Goal: Task Accomplishment & Management: Use online tool/utility

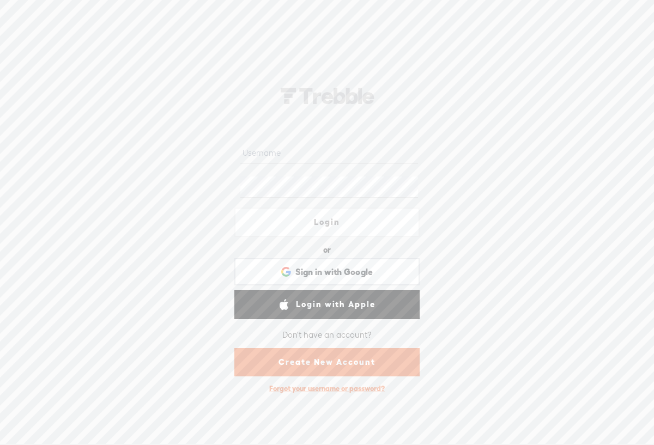
type input "joannebrown"
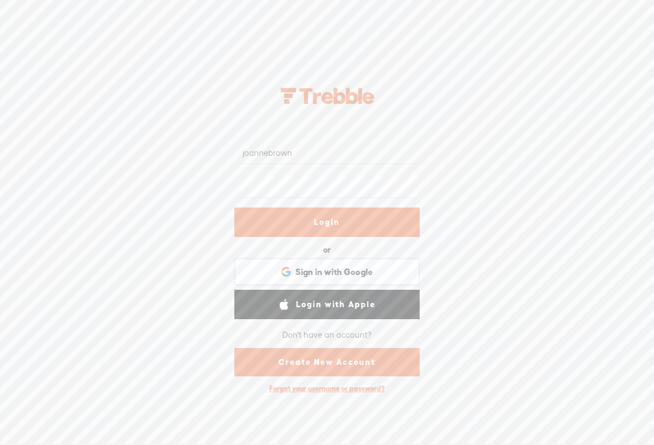
click at [330, 221] on link "Login" at bounding box center [326, 222] width 185 height 29
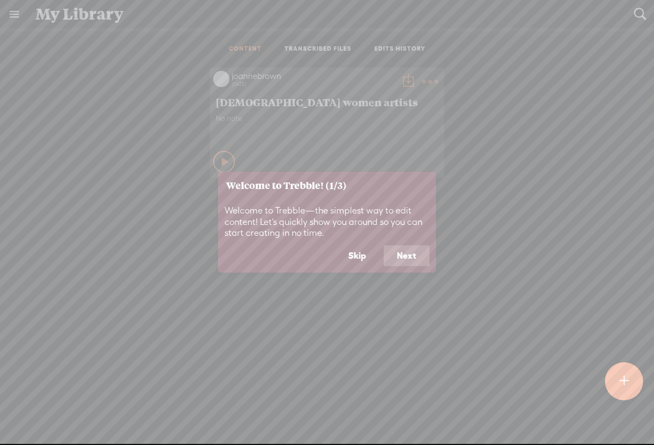
click at [402, 262] on button "Next" at bounding box center [407, 256] width 46 height 21
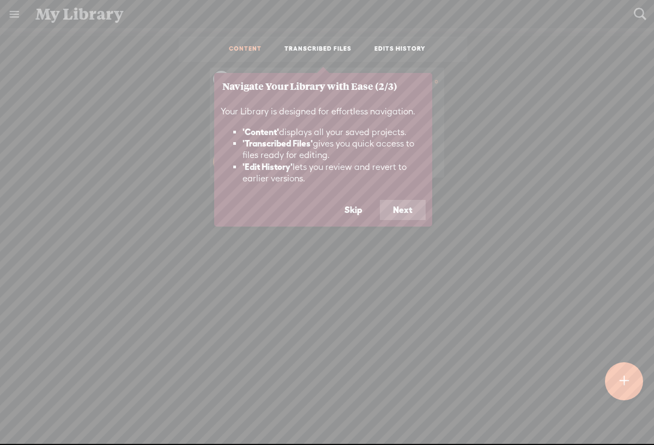
click at [409, 213] on button "Next" at bounding box center [403, 210] width 46 height 21
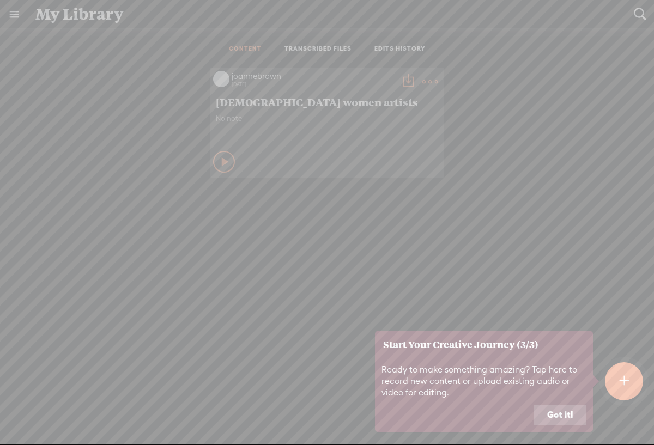
click at [550, 418] on button "Got it!" at bounding box center [560, 415] width 52 height 21
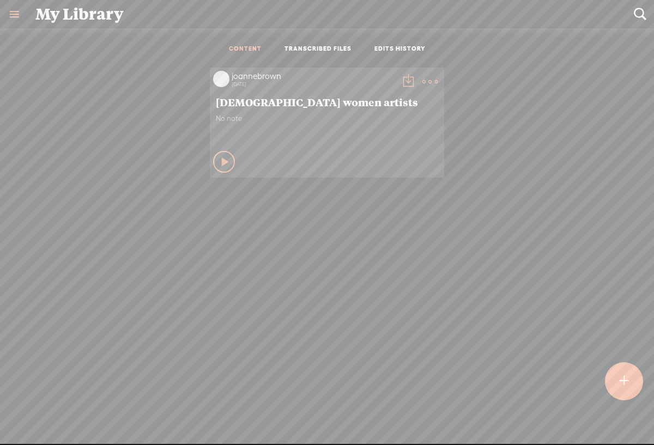
click at [223, 162] on icon at bounding box center [225, 161] width 11 height 11
click at [219, 165] on icon at bounding box center [224, 161] width 11 height 11
click at [318, 51] on link "TRANSCRIBED FILES" at bounding box center [317, 49] width 67 height 9
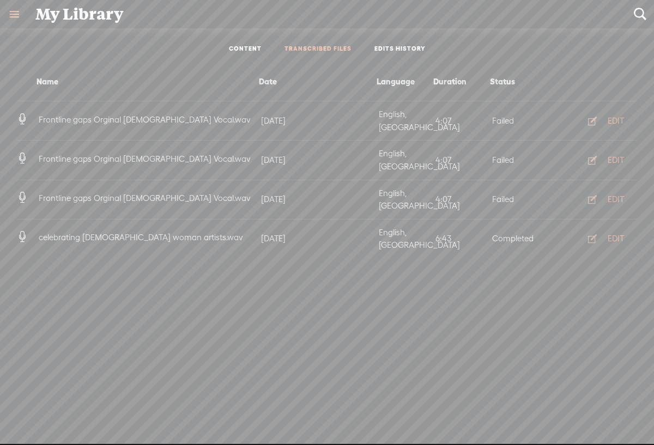
click at [336, 47] on link "TRANSCRIBED FILES" at bounding box center [317, 49] width 67 height 9
click at [384, 53] on link "EDITS HISTORY" at bounding box center [399, 49] width 51 height 9
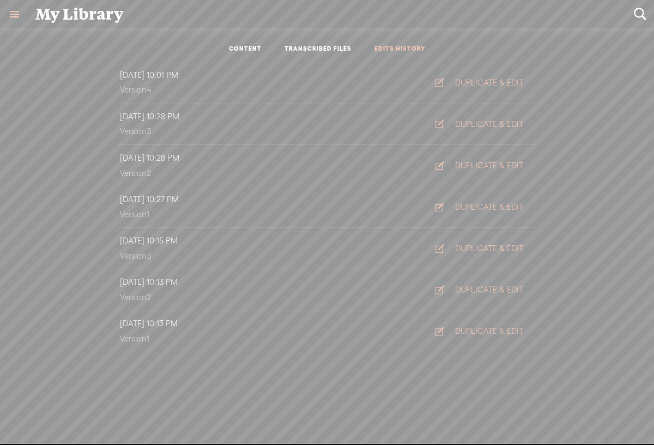
click at [11, 15] on link at bounding box center [14, 14] width 28 height 28
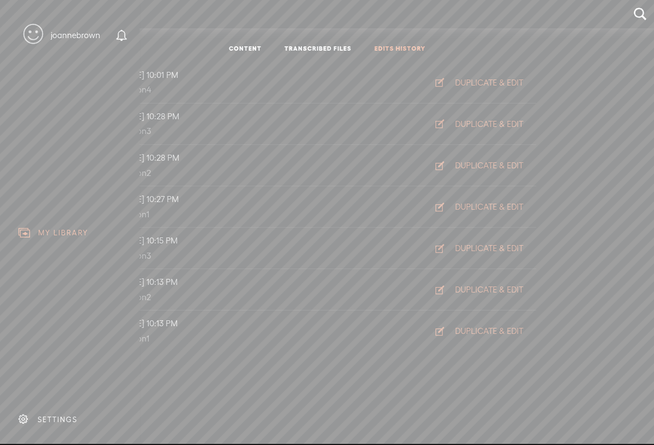
click at [78, 228] on div "MY LIBRARY" at bounding box center [63, 232] width 50 height 9
click at [80, 34] on div "joannebrown" at bounding box center [76, 35] width 50 height 11
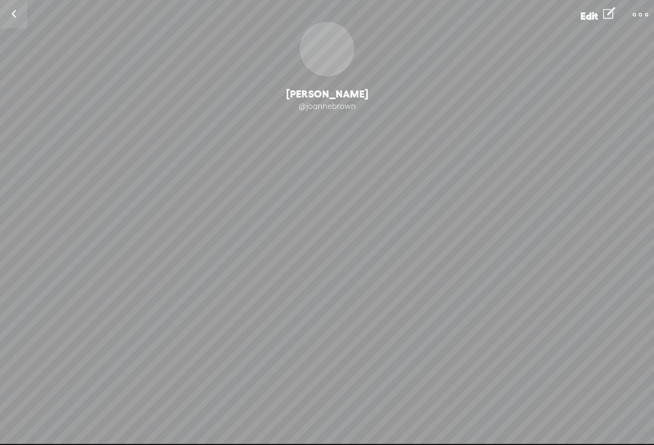
click at [315, 111] on div "@joannebrown" at bounding box center [327, 106] width 654 height 11
click at [635, 14] on t at bounding box center [640, 14] width 15 height 15
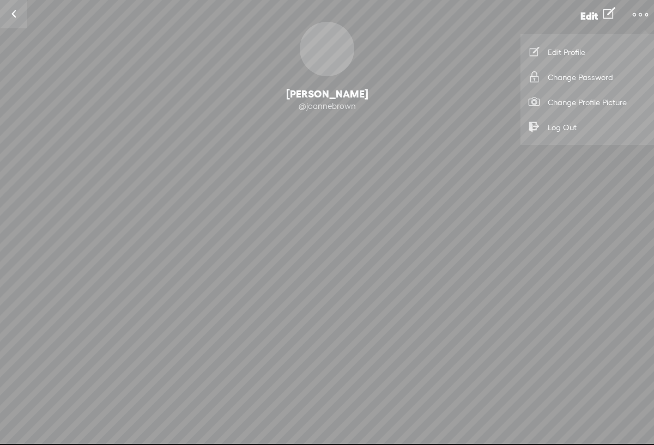
click at [399, 144] on div "0 Followers · 0 Followings · 0 Subscriptions · 0 Songs" at bounding box center [327, 171] width 654 height 93
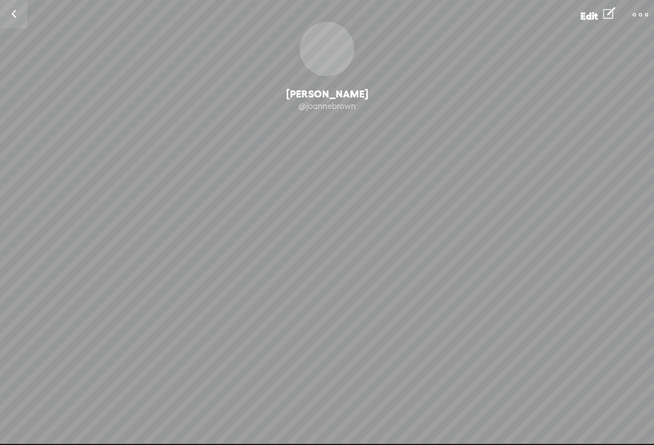
click at [16, 15] on link at bounding box center [13, 14] width 27 height 28
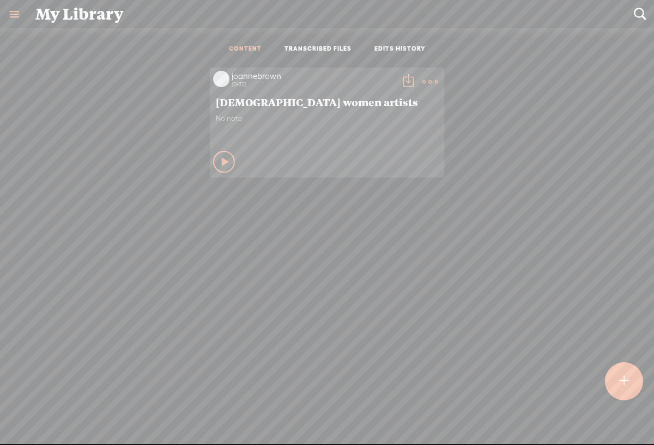
click at [403, 81] on t at bounding box center [407, 81] width 15 height 15
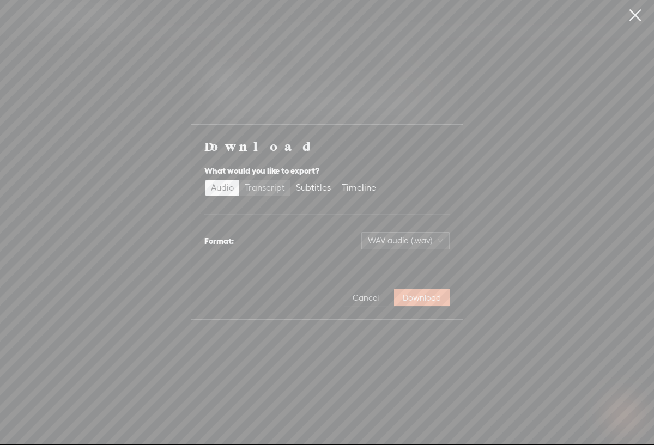
click at [271, 192] on div "Transcript" at bounding box center [265, 187] width 40 height 15
click at [239, 180] on input "Transcript" at bounding box center [239, 180] width 0 height 0
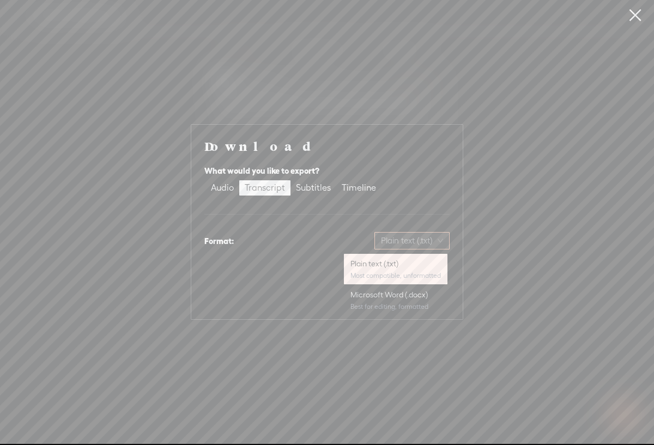
click at [440, 244] on span "Plain text (.txt)" at bounding box center [412, 241] width 62 height 16
click at [424, 276] on div "Most compatible, unformatted" at bounding box center [395, 275] width 90 height 9
click at [441, 241] on span "Plain text (.txt)" at bounding box center [412, 241] width 62 height 16
click at [431, 263] on div "Plain text (.txt)" at bounding box center [395, 263] width 90 height 11
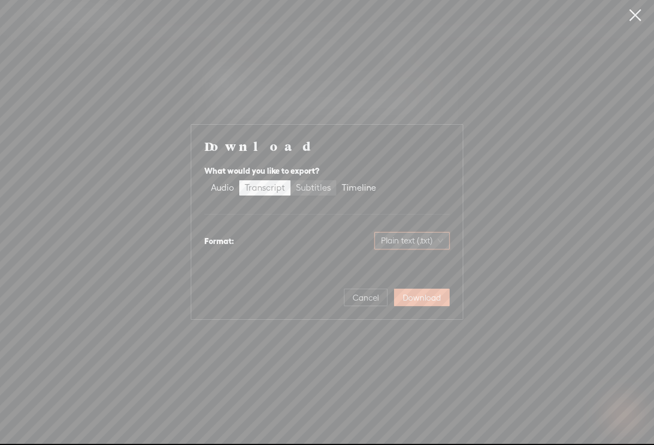
click at [304, 187] on div "Subtitles" at bounding box center [313, 187] width 35 height 15
click at [290, 180] on input "Subtitles" at bounding box center [290, 180] width 0 height 0
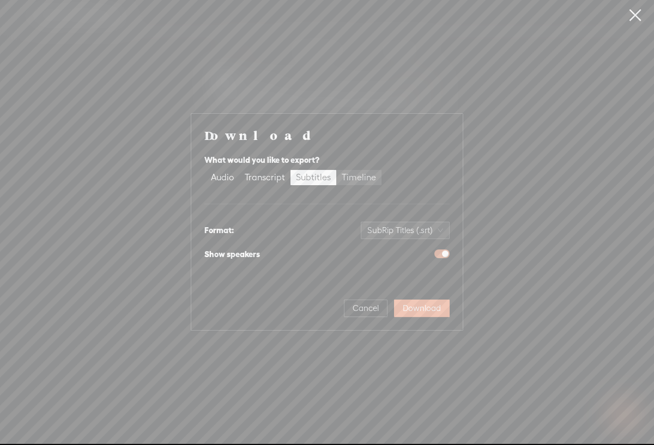
click at [351, 177] on div "Timeline" at bounding box center [359, 177] width 34 height 15
click at [336, 170] on input "Timeline" at bounding box center [336, 170] width 0 height 0
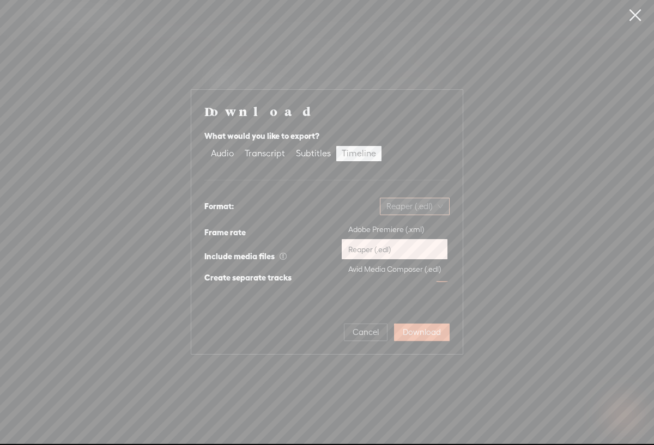
click at [443, 206] on div "Reaper (.edl)" at bounding box center [415, 206] width 70 height 17
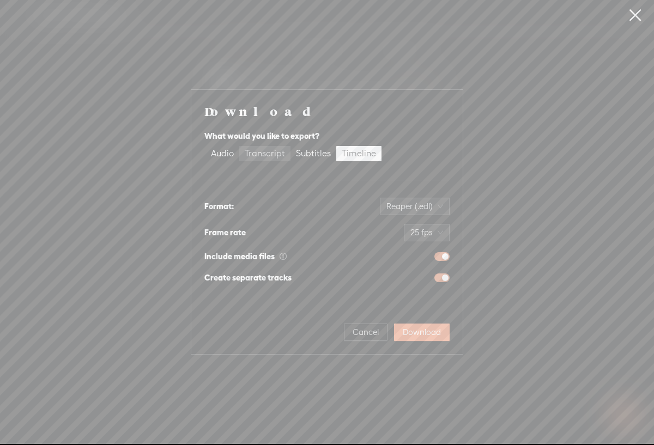
click at [266, 154] on div "Transcript" at bounding box center [265, 153] width 40 height 15
click at [239, 146] on input "Transcript" at bounding box center [239, 146] width 0 height 0
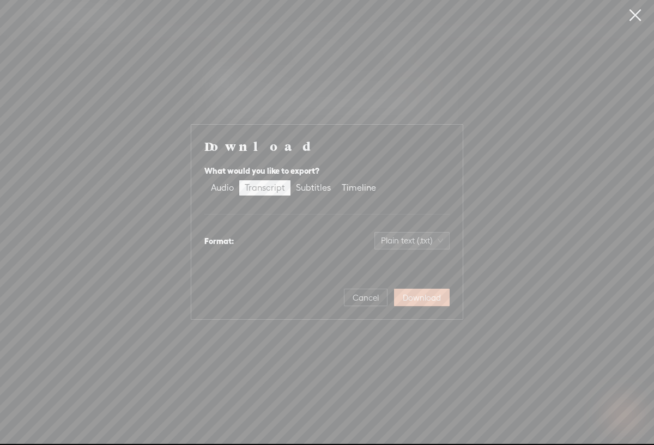
click at [425, 300] on span "Download" at bounding box center [422, 298] width 38 height 11
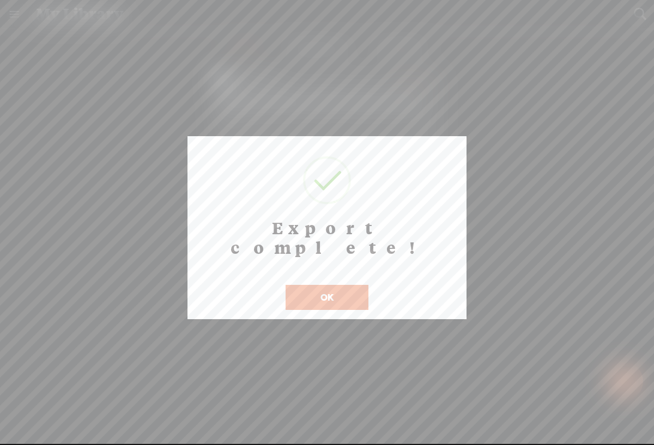
click at [353, 285] on button "OK" at bounding box center [327, 297] width 83 height 25
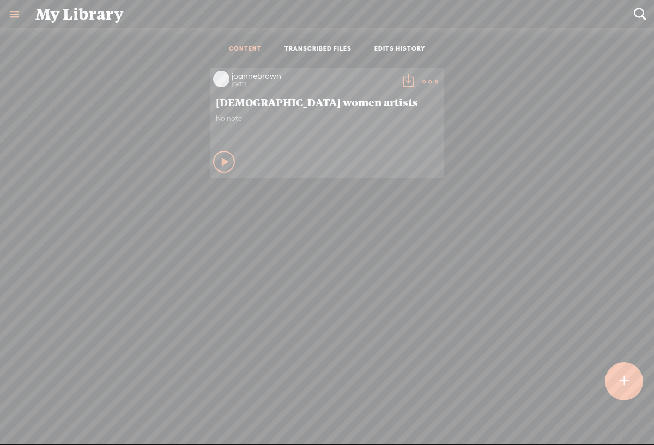
click at [403, 84] on t at bounding box center [407, 81] width 15 height 15
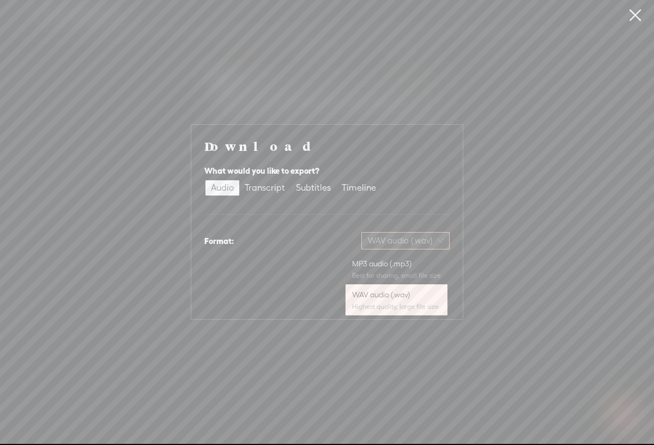
click at [442, 245] on span "WAV audio (.wav)" at bounding box center [405, 241] width 75 height 16
click at [419, 296] on div "WAV audio (.wav)" at bounding box center [396, 294] width 89 height 11
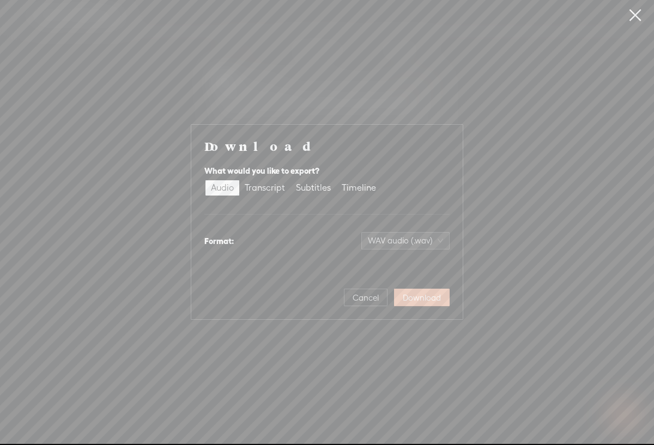
click at [419, 297] on span "Download" at bounding box center [422, 298] width 38 height 11
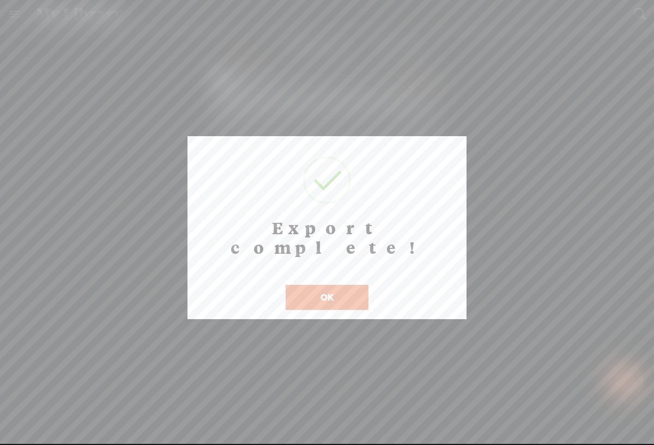
click at [328, 285] on button "OK" at bounding box center [327, 297] width 83 height 25
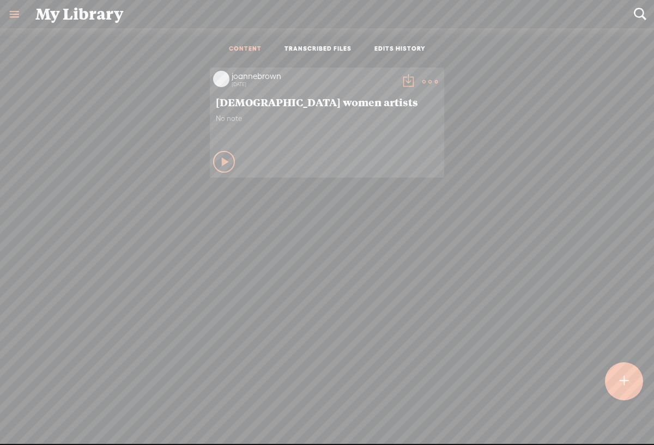
click at [400, 82] on t at bounding box center [407, 81] width 15 height 15
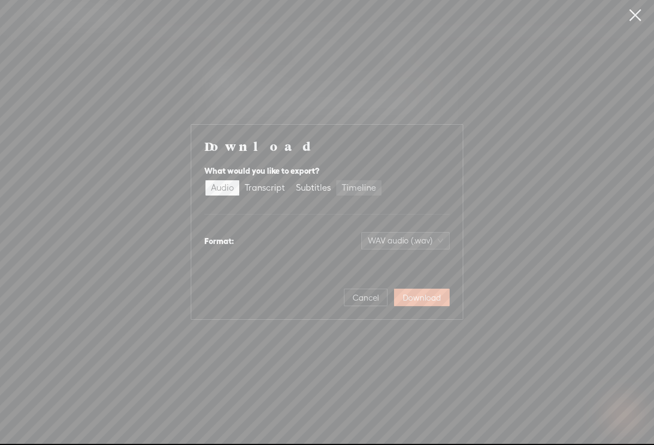
click at [361, 189] on div "Timeline" at bounding box center [359, 187] width 34 height 15
click at [336, 180] on input "Timeline" at bounding box center [336, 180] width 0 height 0
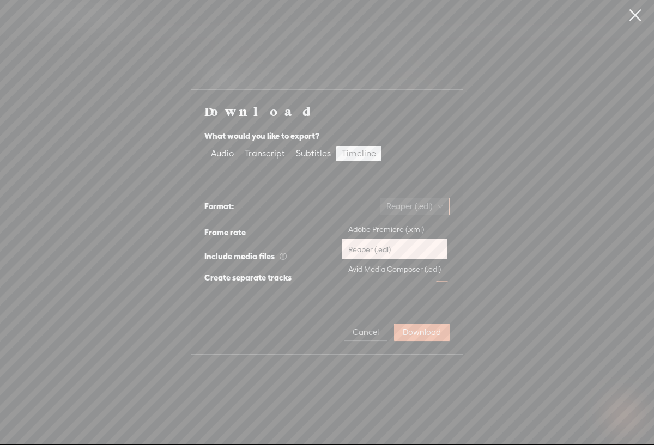
click at [441, 207] on span "Reaper (.edl)" at bounding box center [414, 206] width 57 height 16
click at [438, 227] on div "Adobe Premiere (.xml)" at bounding box center [394, 229] width 93 height 11
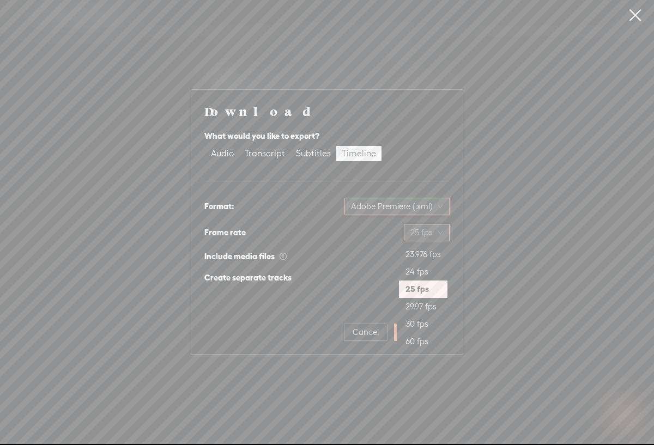
click at [442, 233] on span "25 fps" at bounding box center [426, 232] width 33 height 16
click at [376, 259] on div at bounding box center [373, 256] width 154 height 9
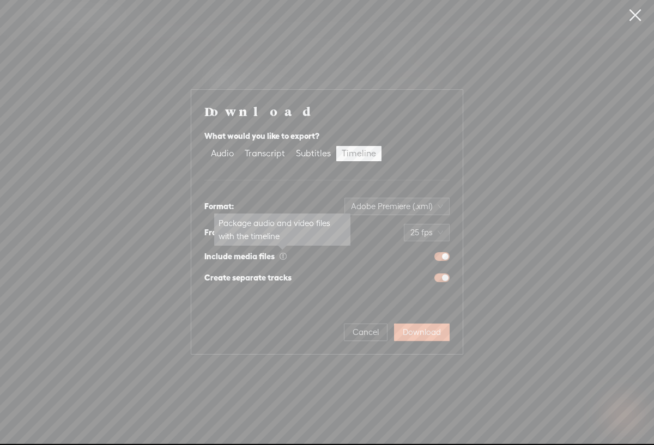
click at [282, 256] on icon at bounding box center [283, 256] width 8 height 8
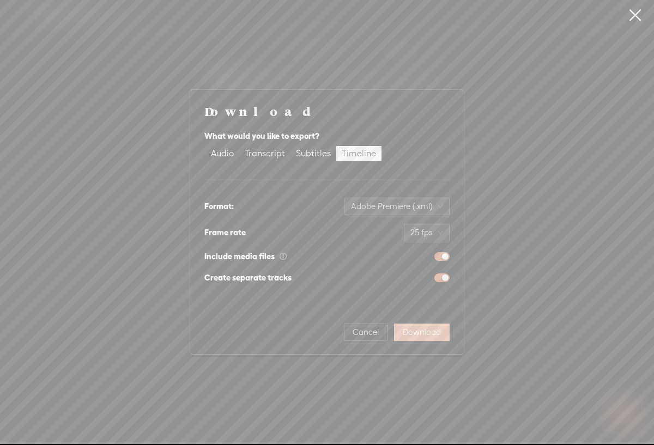
click at [432, 336] on span "Download" at bounding box center [422, 332] width 38 height 11
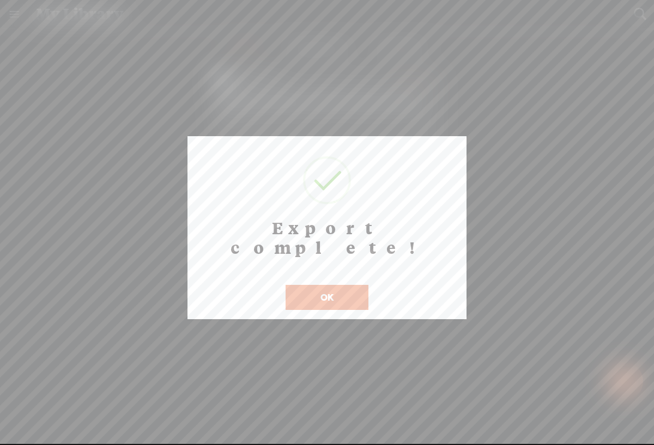
click at [333, 285] on button "OK" at bounding box center [327, 297] width 83 height 25
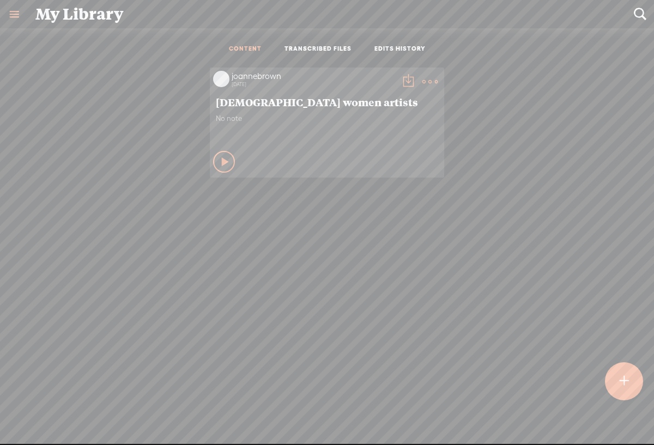
click at [423, 80] on t at bounding box center [429, 81] width 15 height 15
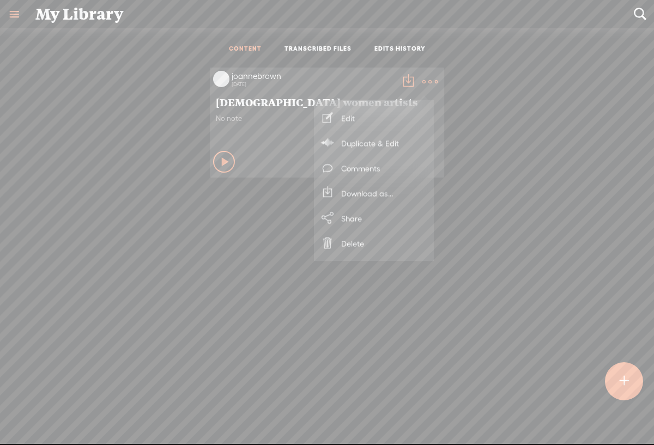
click at [370, 195] on link "Download as..." at bounding box center [373, 193] width 109 height 25
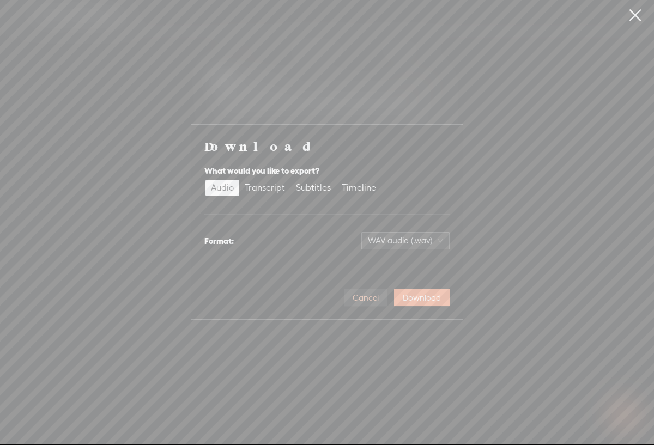
click at [359, 299] on span "Cancel" at bounding box center [366, 298] width 26 height 11
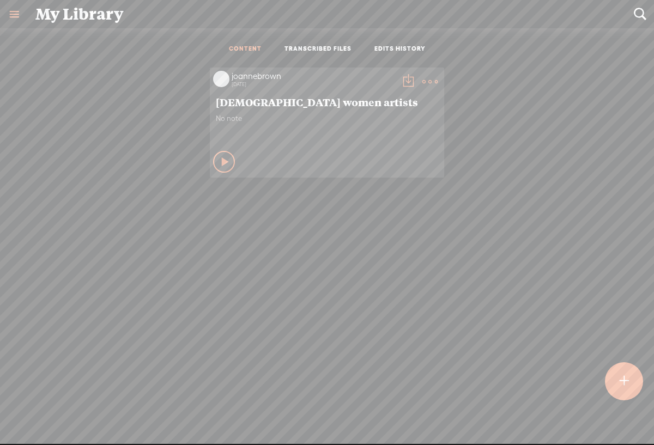
click at [422, 80] on t at bounding box center [429, 81] width 15 height 15
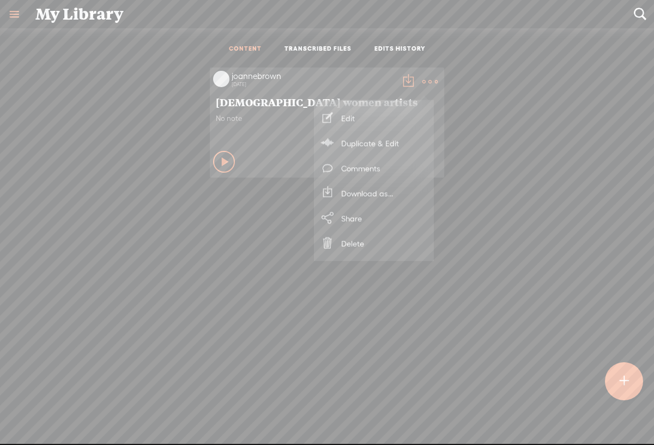
click at [402, 139] on link "Duplicate & Edit" at bounding box center [373, 143] width 109 height 25
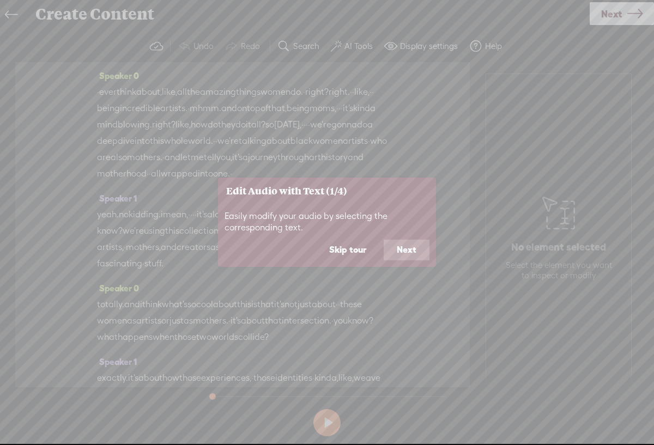
click at [400, 245] on button "Next" at bounding box center [407, 250] width 46 height 21
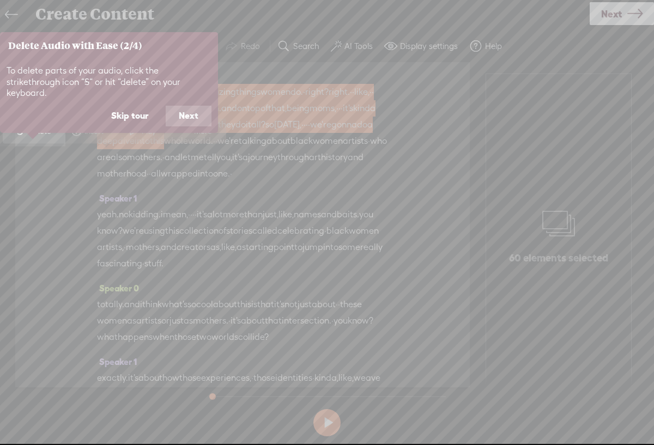
click at [186, 106] on button "Next" at bounding box center [189, 116] width 46 height 21
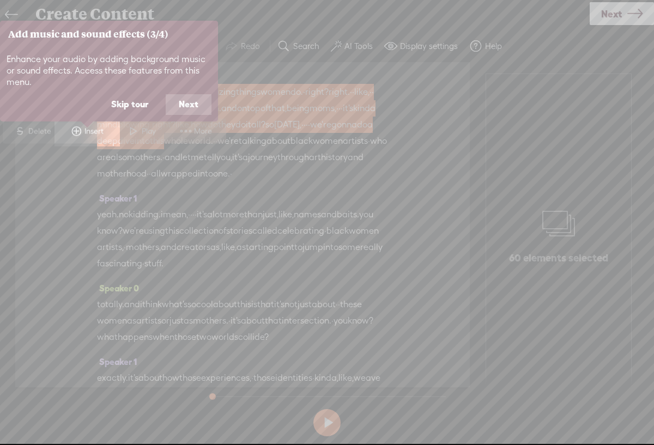
click at [186, 104] on button "Next" at bounding box center [189, 104] width 46 height 21
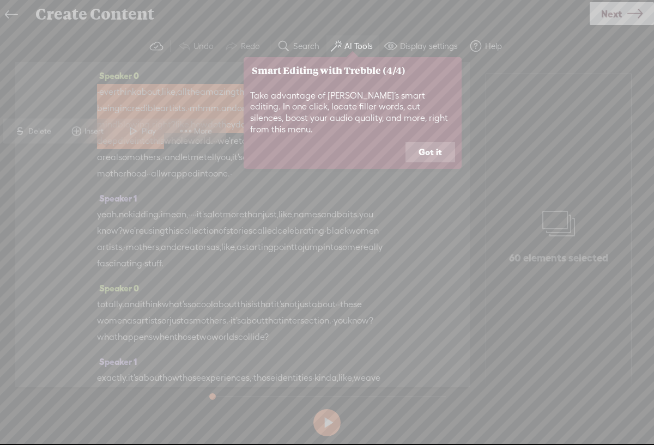
click at [439, 143] on button "Got it" at bounding box center [430, 152] width 50 height 21
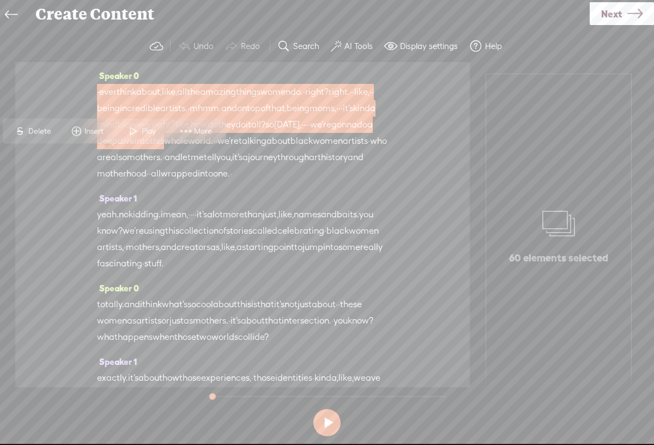
click at [132, 128] on span at bounding box center [133, 132] width 16 height 20
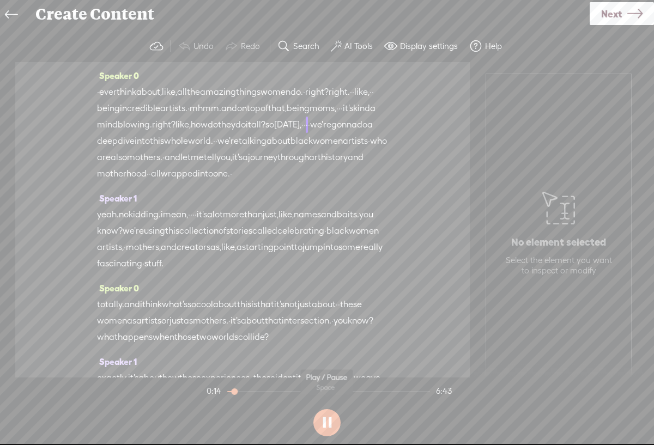
click at [333, 418] on button at bounding box center [326, 422] width 27 height 27
click at [349, 48] on label "AI Tools" at bounding box center [358, 46] width 28 height 11
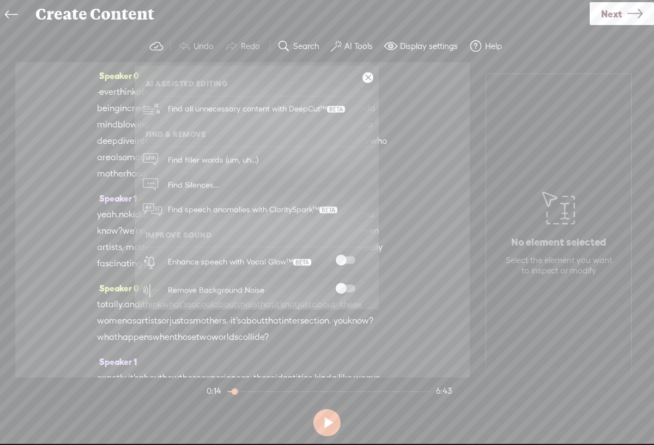
click at [338, 289] on span at bounding box center [346, 289] width 20 height 8
click at [348, 286] on span at bounding box center [346, 289] width 20 height 8
click at [365, 75] on link at bounding box center [367, 77] width 11 height 11
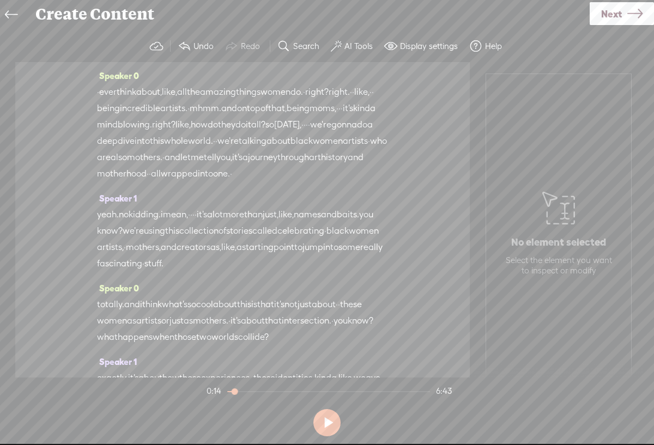
click at [14, 17] on icon at bounding box center [11, 15] width 13 height 25
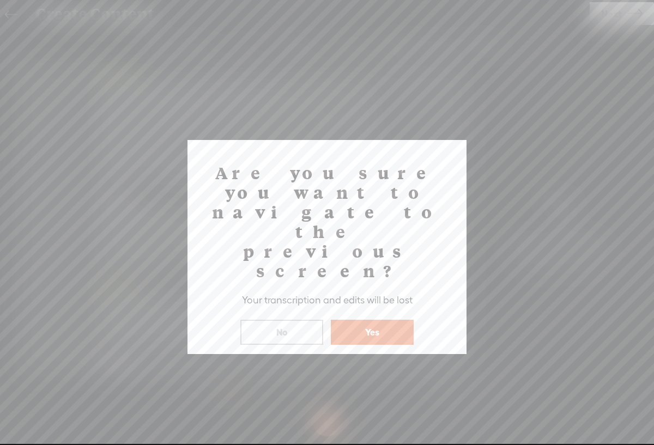
click at [367, 320] on button "Yes" at bounding box center [372, 332] width 83 height 25
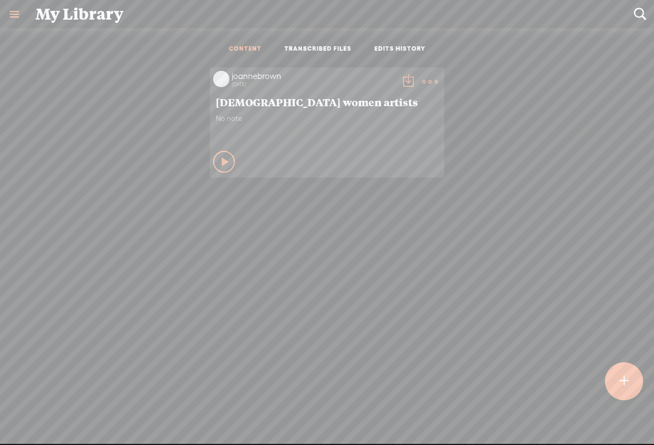
click at [16, 13] on link at bounding box center [14, 14] width 28 height 28
click at [620, 387] on t at bounding box center [624, 381] width 9 height 24
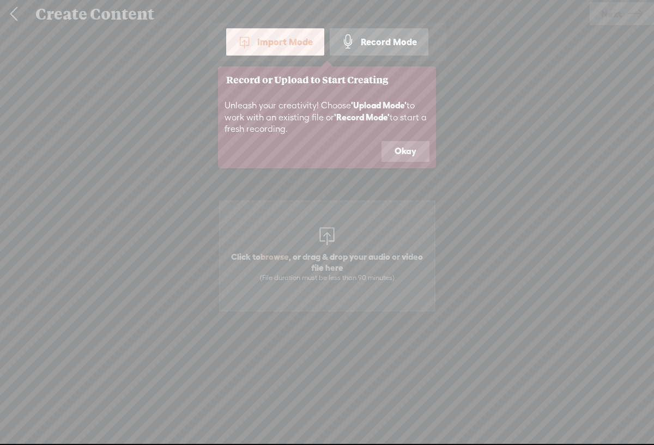
click at [382, 42] on div "Record Mode" at bounding box center [379, 41] width 99 height 27
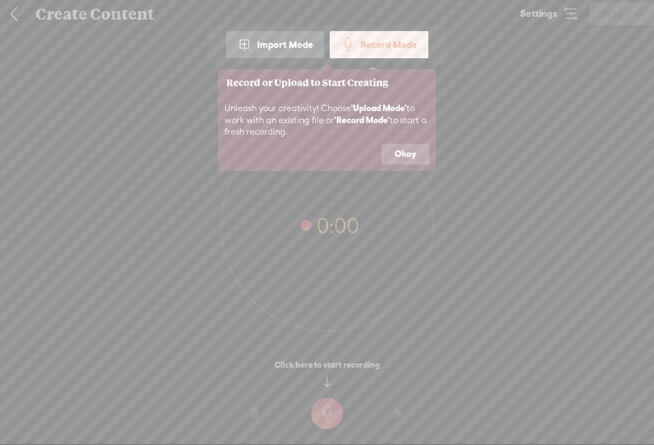
click at [326, 415] on icon at bounding box center [327, 222] width 654 height 445
click at [325, 414] on icon at bounding box center [327, 222] width 654 height 445
click at [329, 412] on icon at bounding box center [327, 222] width 654 height 445
click at [395, 148] on button "Okay" at bounding box center [405, 154] width 48 height 21
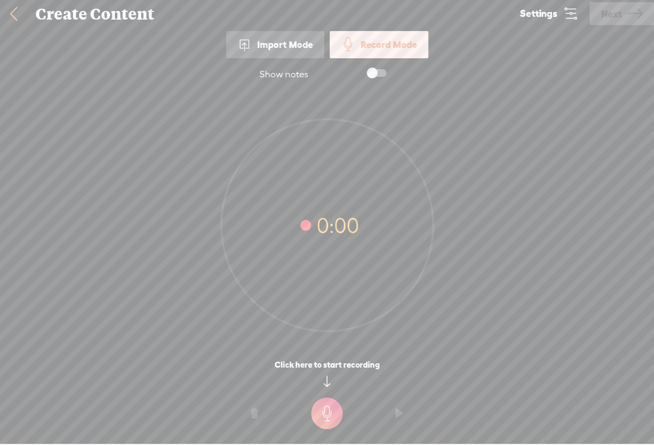
click at [329, 417] on t at bounding box center [327, 414] width 32 height 32
click at [331, 423] on t at bounding box center [327, 421] width 32 height 32
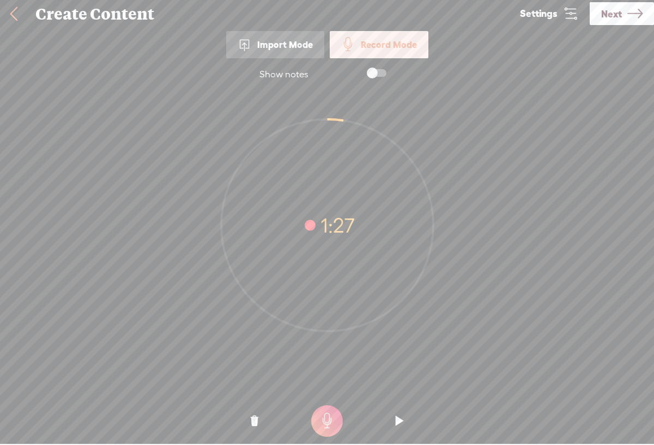
click at [616, 14] on span "Next" at bounding box center [611, 14] width 21 height 28
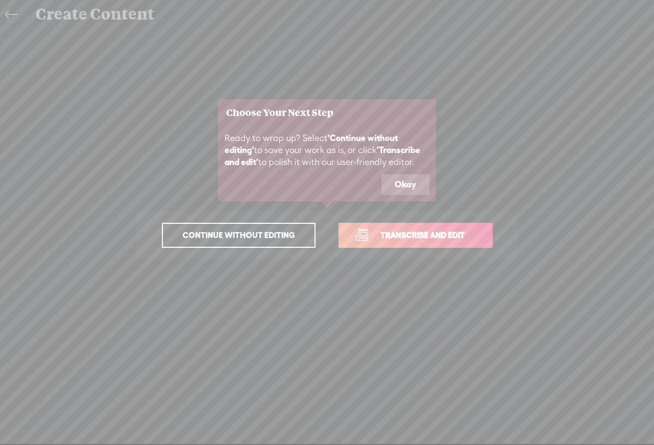
click at [411, 186] on button "Okay" at bounding box center [405, 184] width 48 height 21
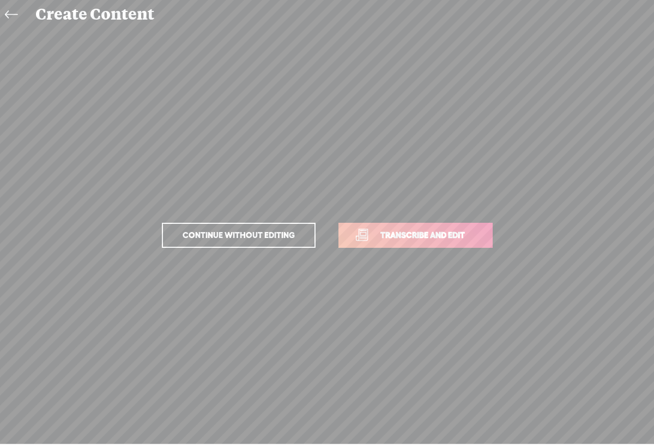
click at [407, 233] on span "Transcribe and edit" at bounding box center [422, 235] width 107 height 13
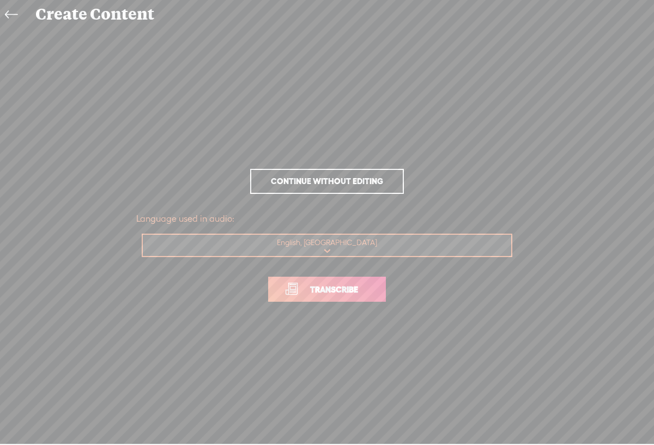
click at [327, 250] on select "Choose a language Afrikaans Albanian Amharic Arabic, Gulf Arabic, Modern Standa…" at bounding box center [327, 246] width 369 height 22
select select "en-[GEOGRAPHIC_DATA]"
click at [143, 235] on select "Choose a language Afrikaans Albanian Amharic Arabic, Gulf Arabic, Modern Standa…" at bounding box center [327, 246] width 369 height 22
click at [329, 294] on span "Transcribe" at bounding box center [334, 289] width 71 height 13
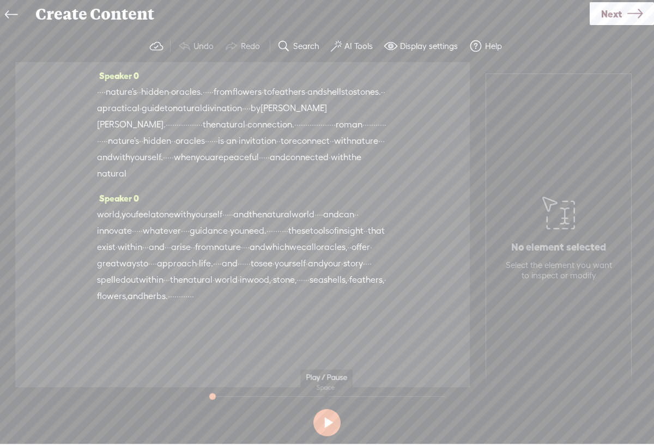
click at [330, 422] on button at bounding box center [326, 422] width 27 height 27
click at [325, 424] on button at bounding box center [326, 422] width 27 height 27
click at [336, 133] on span "roman" at bounding box center [349, 125] width 27 height 16
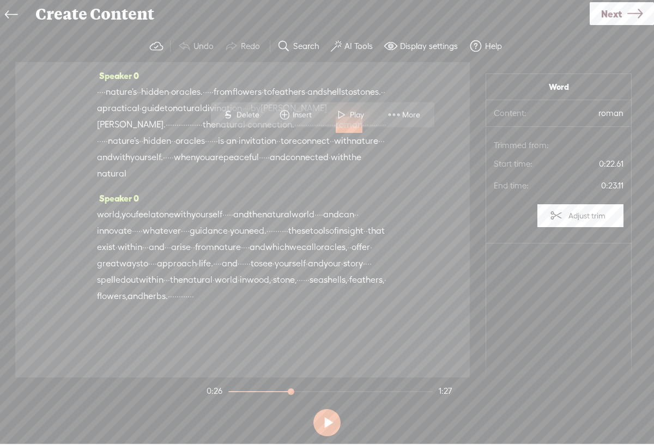
click at [250, 116] on span "Delete" at bounding box center [249, 115] width 26 height 11
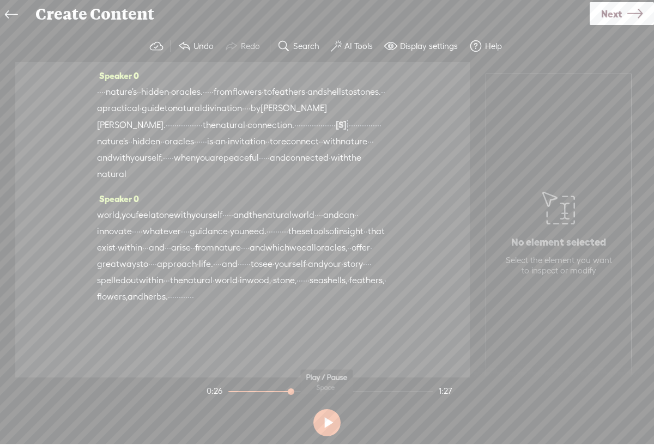
click at [327, 423] on button at bounding box center [326, 422] width 27 height 27
click at [307, 100] on span "and" at bounding box center [315, 92] width 16 height 16
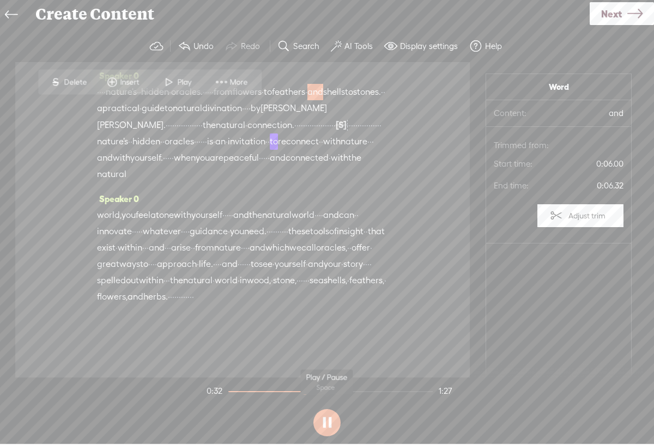
click at [328, 420] on button at bounding box center [326, 422] width 27 height 27
click at [434, 134] on div "Speaker 0 · · · · nature's · · hidden · oracles. · · · · · from flowers · to fe…" at bounding box center [242, 219] width 454 height 315
click at [25, 122] on div "Speaker 0 · · · · nature's · · hidden · oracles. · · · · · from flowers · to fe…" at bounding box center [242, 219] width 454 height 315
click at [406, 145] on div "Speaker 0 · · · · nature's · · hidden · oracles. · · · · · from flowers · to fe…" at bounding box center [242, 219] width 454 height 315
click at [95, 112] on div "Speaker 0 · · · · nature's · · hidden · oracles. · · · · · from flowers · to fe…" at bounding box center [242, 219] width 454 height 315
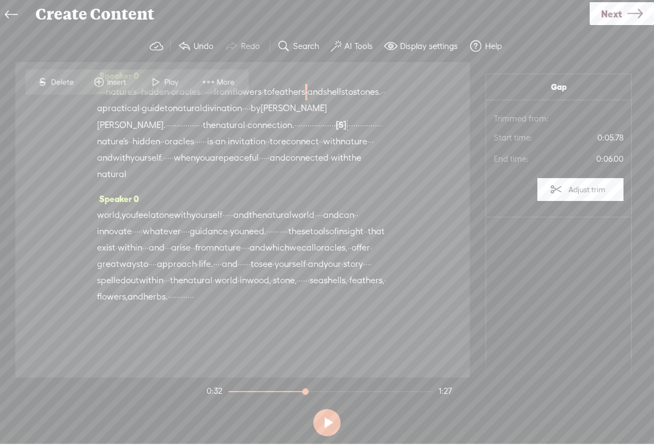
click at [222, 81] on span "More" at bounding box center [227, 82] width 21 height 11
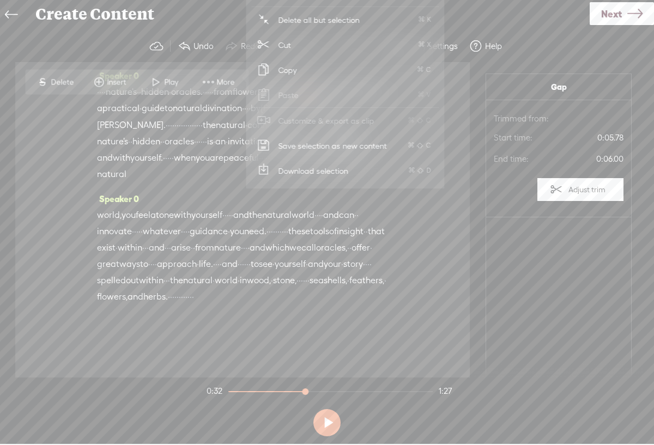
click at [443, 284] on div "Speaker 0 · · · · nature's · · hidden · oracles. · · · · · from flowers · to fe…" at bounding box center [242, 219] width 454 height 315
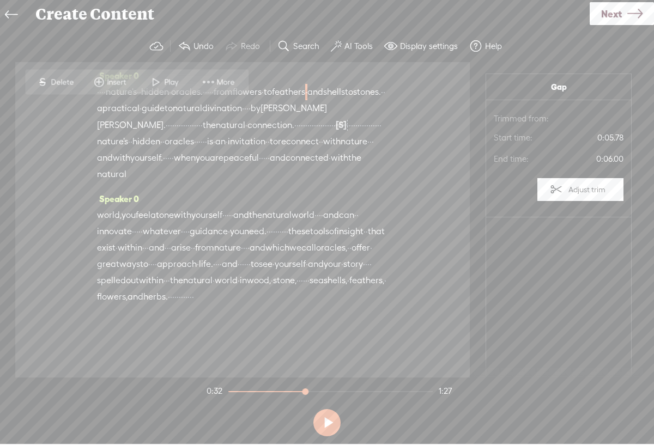
scroll to position [5, 0]
click at [360, 84] on div "· · · · nature's · · hidden · oracles. · · · · · from flowers · to feathers · a…" at bounding box center [242, 133] width 291 height 99
click at [324, 422] on button at bounding box center [326, 422] width 27 height 27
click at [314, 130] on span "·" at bounding box center [315, 125] width 2 height 16
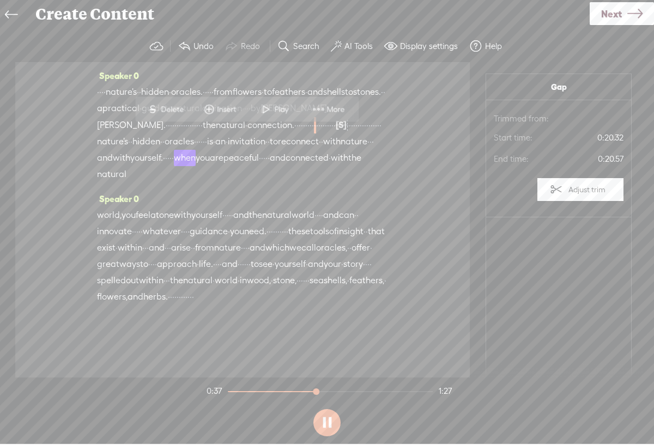
click at [314, 133] on span "·" at bounding box center [315, 125] width 2 height 16
click at [325, 423] on button at bounding box center [326, 422] width 27 height 27
click at [309, 132] on span "·" at bounding box center [310, 125] width 2 height 16
click at [325, 423] on button at bounding box center [326, 422] width 27 height 27
click at [328, 419] on button at bounding box center [326, 422] width 27 height 27
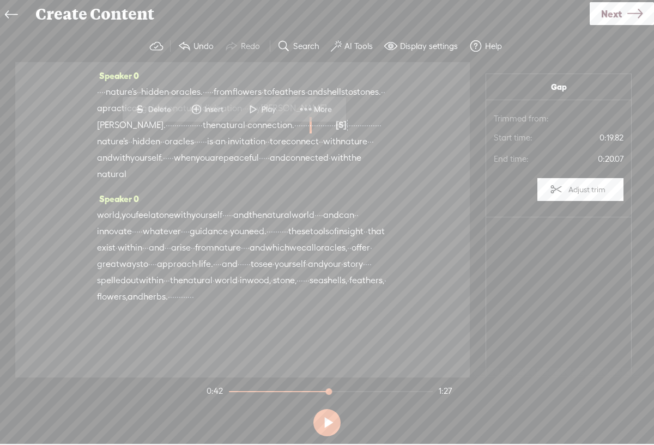
click at [361, 44] on label "AI Tools" at bounding box center [358, 46] width 28 height 11
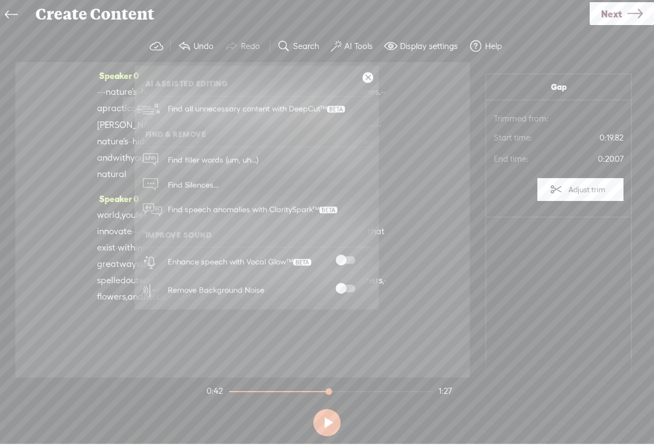
click at [340, 291] on span at bounding box center [346, 289] width 20 height 8
click at [343, 259] on span at bounding box center [346, 261] width 20 height 8
click at [173, 190] on span "Find Silences..." at bounding box center [193, 185] width 58 height 25
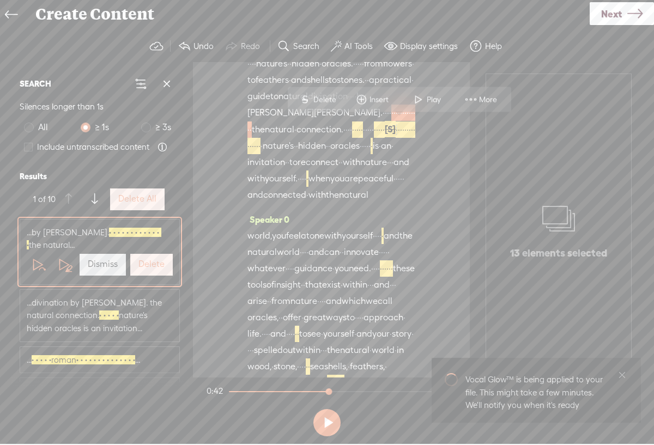
scroll to position [38, 0]
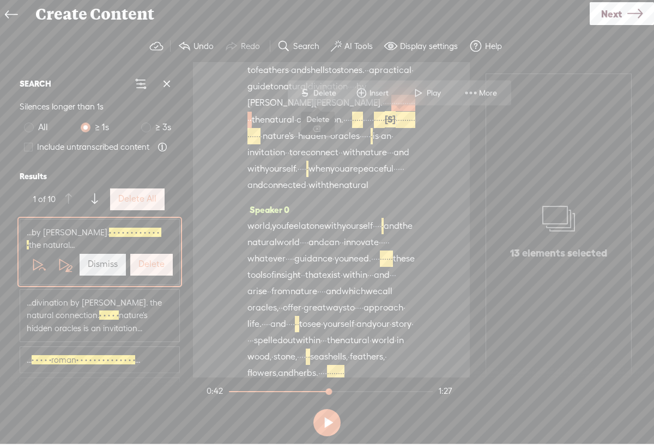
click at [317, 92] on span "Delete" at bounding box center [326, 93] width 26 height 11
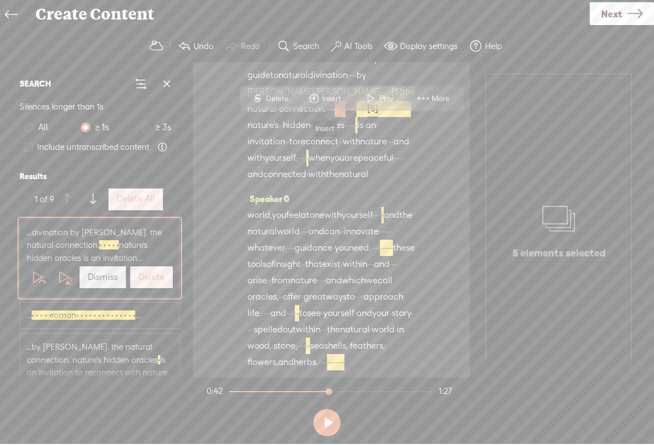
scroll to position [54, 0]
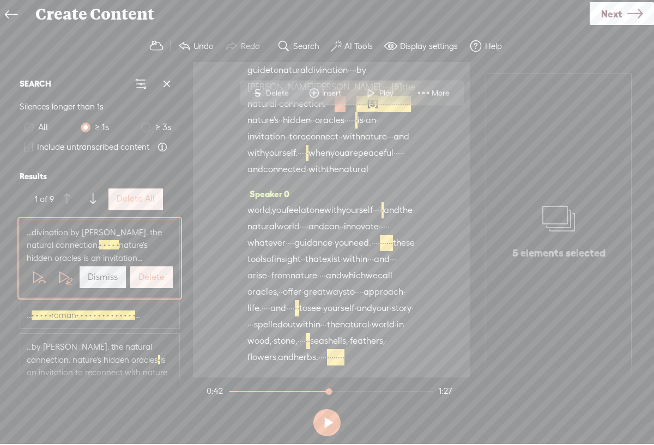
click at [283, 97] on span "Delete" at bounding box center [279, 93] width 26 height 11
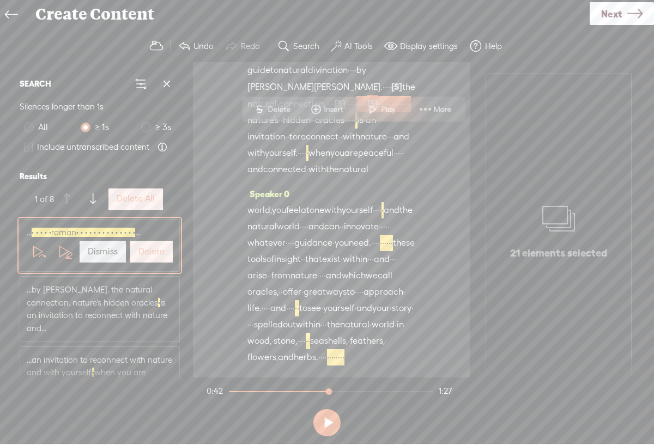
click at [280, 110] on span "Delete" at bounding box center [281, 109] width 26 height 11
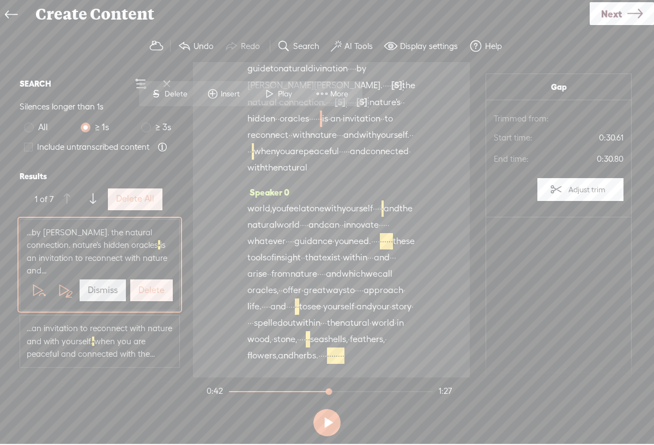
scroll to position [87, 0]
click at [182, 92] on span "Delete" at bounding box center [178, 93] width 26 height 11
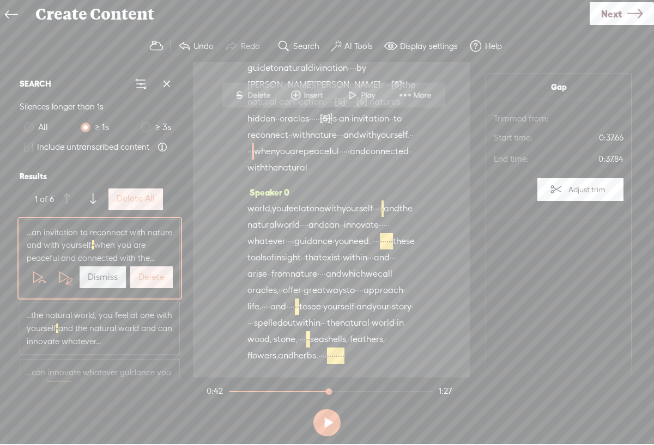
scroll to position [120, 0]
click at [263, 88] on span "Delete" at bounding box center [260, 93] width 26 height 11
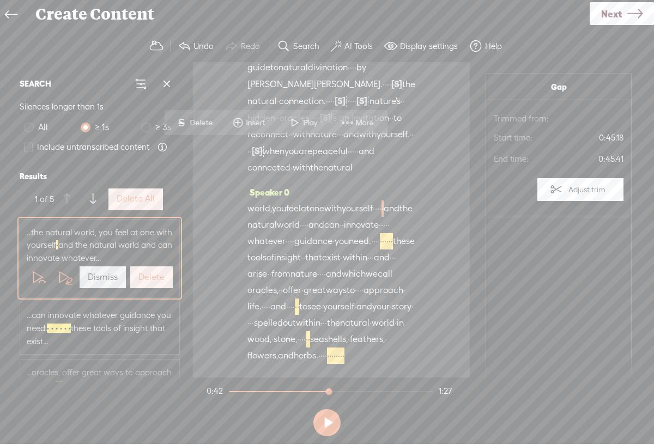
scroll to position [186, 0]
click at [196, 122] on span "Delete" at bounding box center [203, 117] width 26 height 11
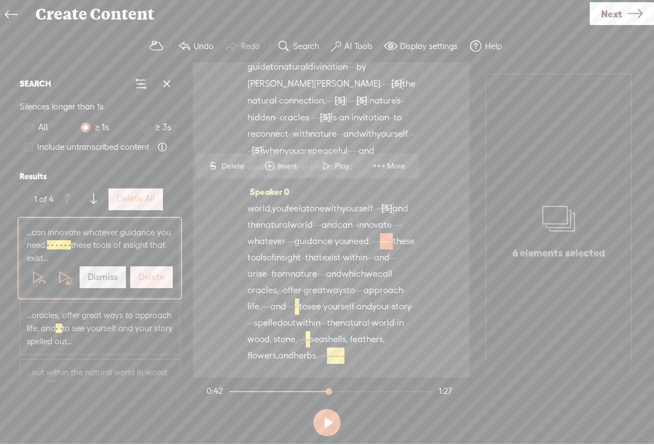
click at [240, 162] on span "Delete" at bounding box center [234, 166] width 26 height 11
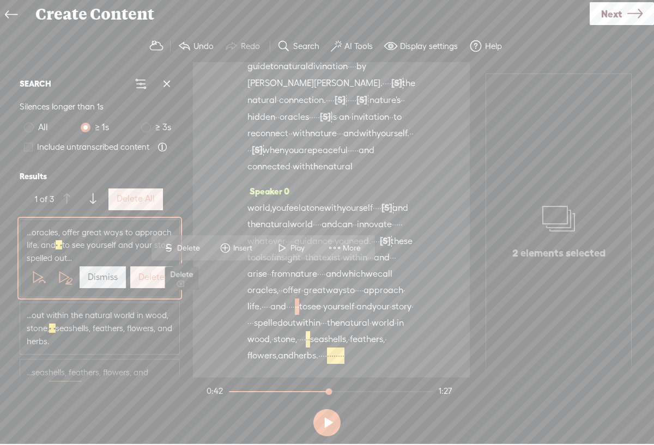
click at [194, 246] on span "Delete" at bounding box center [190, 248] width 26 height 11
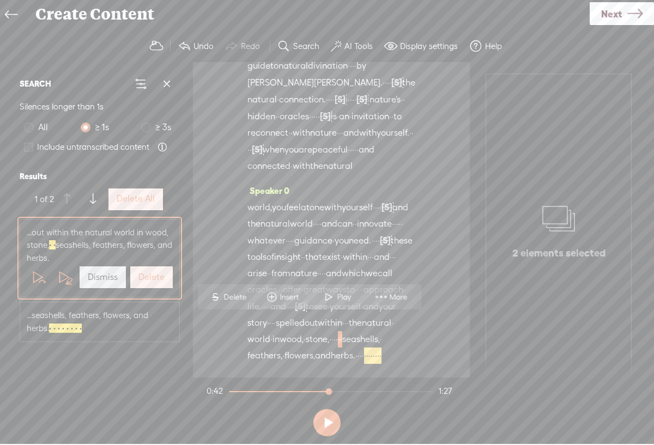
click at [156, 282] on label "Delete" at bounding box center [151, 277] width 26 height 11
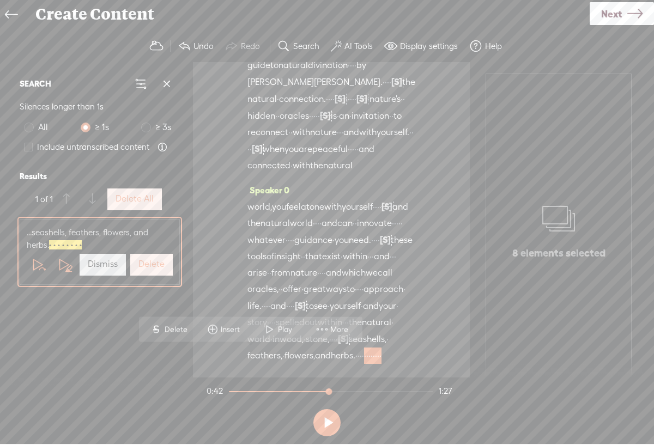
click at [153, 268] on label "Delete" at bounding box center [151, 264] width 26 height 11
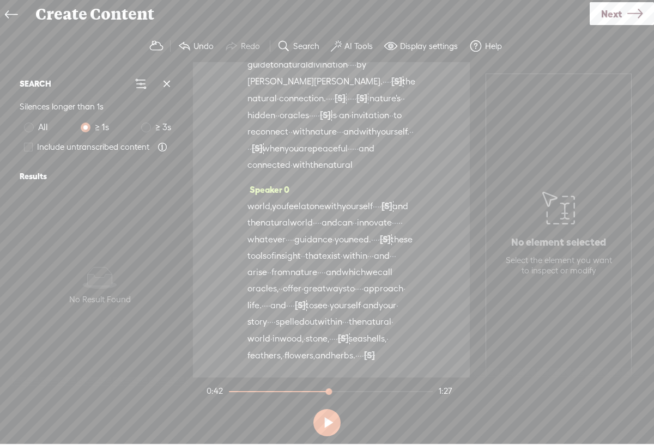
scroll to position [0, 0]
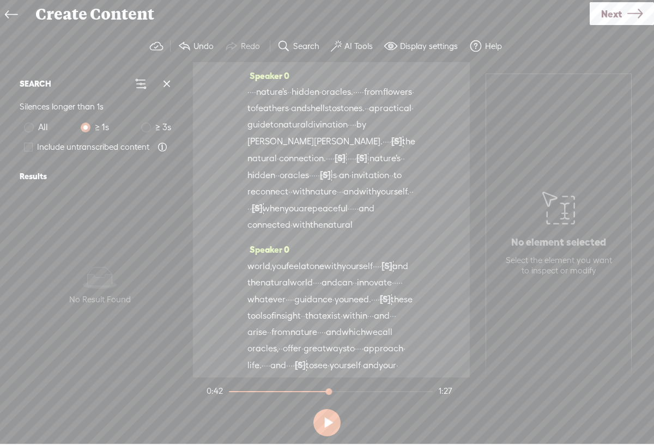
click at [362, 48] on label "AI Tools" at bounding box center [358, 46] width 28 height 11
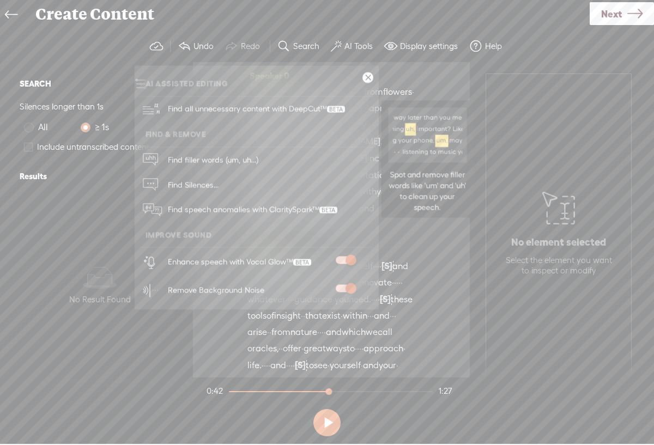
click at [255, 160] on span "Find filler words (um, uh...)" at bounding box center [213, 160] width 98 height 25
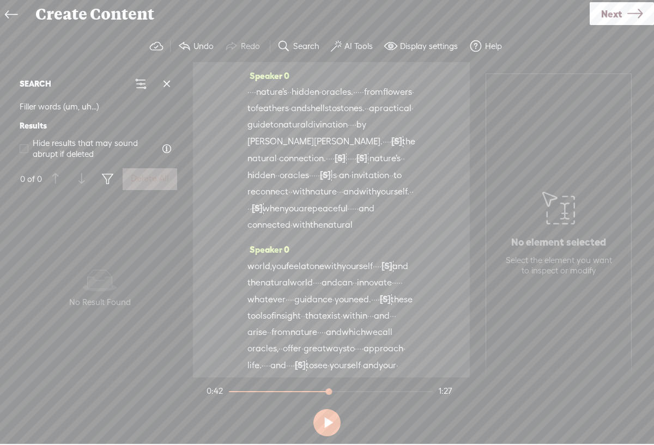
click at [255, 150] on span "lynn" at bounding box center [280, 141] width 66 height 16
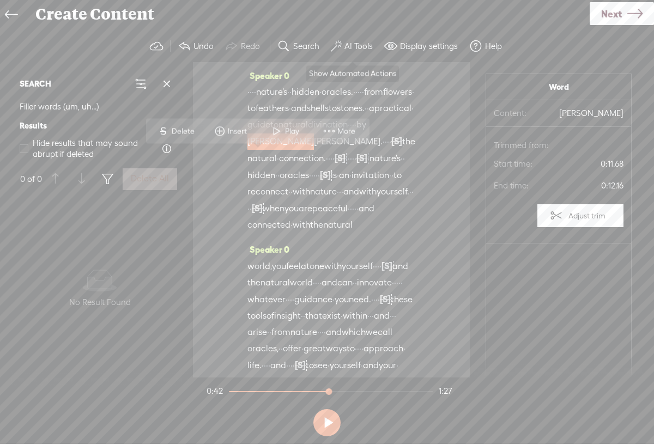
click at [360, 43] on label "AI Tools" at bounding box center [358, 46] width 28 height 11
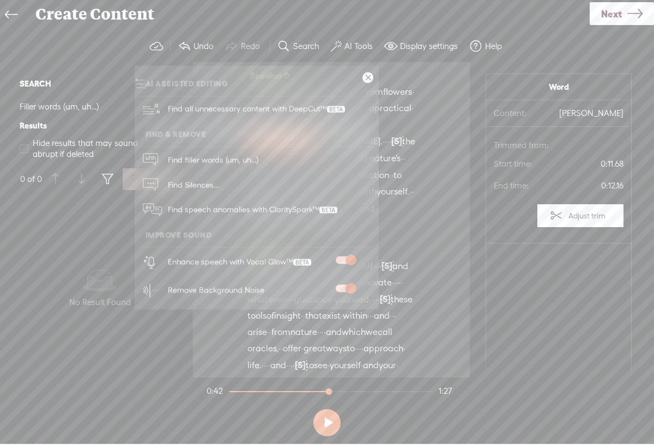
click at [368, 76] on link at bounding box center [367, 77] width 11 height 11
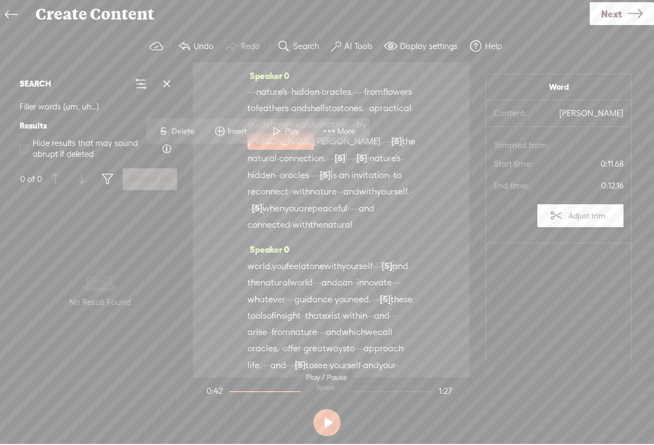
click at [323, 422] on button at bounding box center [326, 422] width 27 height 27
click at [274, 127] on span at bounding box center [277, 132] width 16 height 20
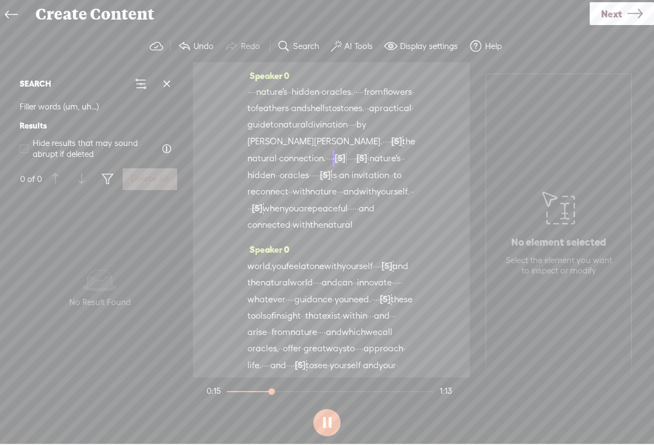
click at [250, 88] on span "·" at bounding box center [248, 92] width 2 height 16
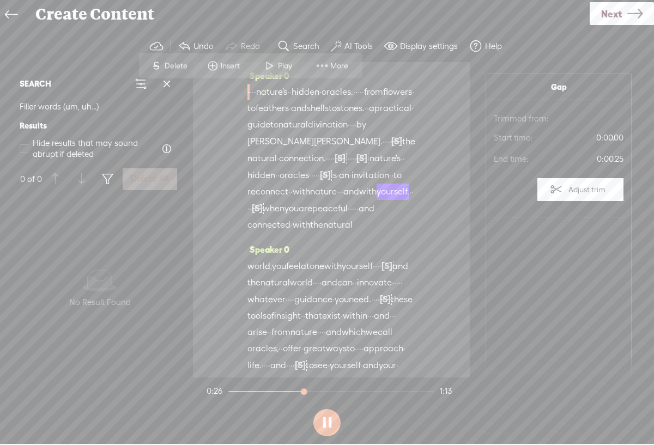
click at [314, 150] on span "dean." at bounding box center [348, 141] width 69 height 16
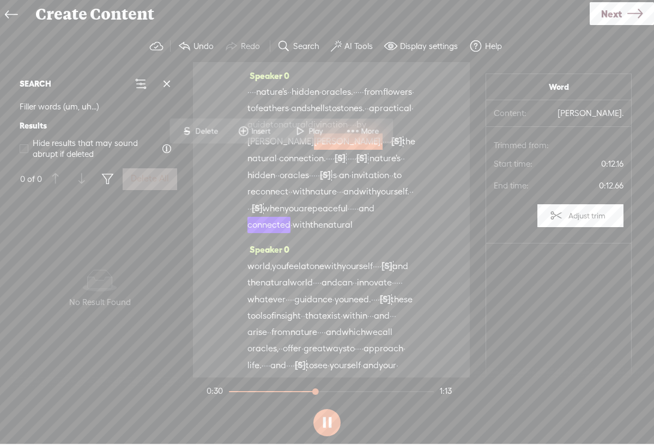
click at [303, 133] on span at bounding box center [300, 132] width 16 height 20
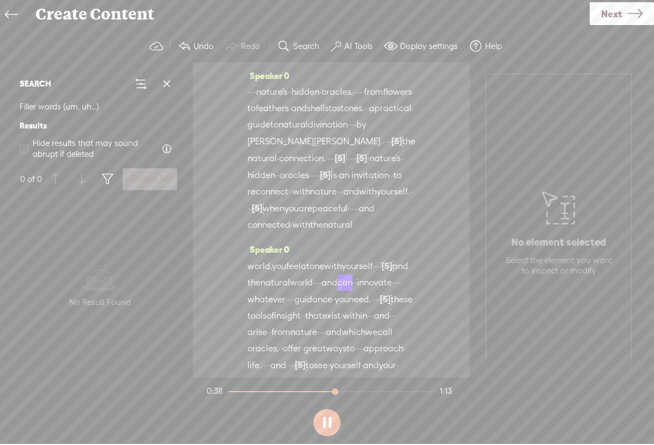
click at [360, 49] on label "AI Tools" at bounding box center [358, 46] width 28 height 11
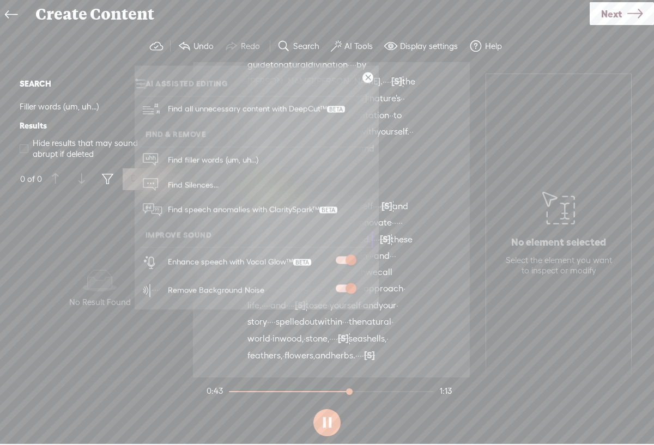
scroll to position [169, 0]
click at [289, 210] on span "Find speech anomalies with ClaritySpark™" at bounding box center [252, 210] width 177 height 26
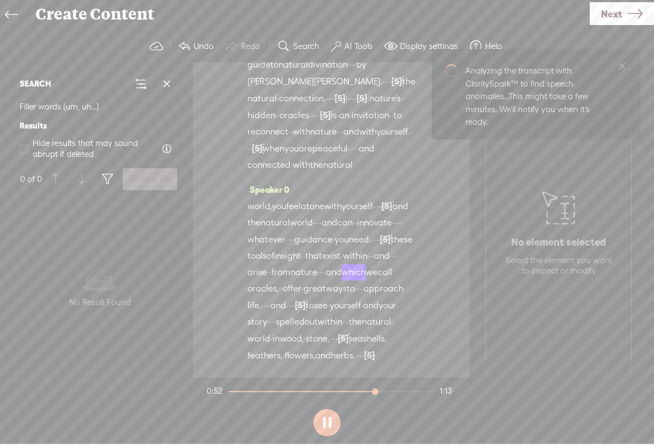
click at [327, 422] on button at bounding box center [326, 422] width 27 height 27
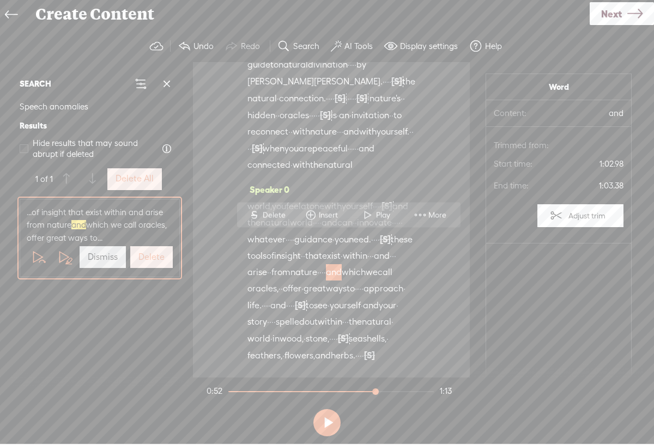
click at [150, 258] on label "Delete" at bounding box center [151, 257] width 26 height 11
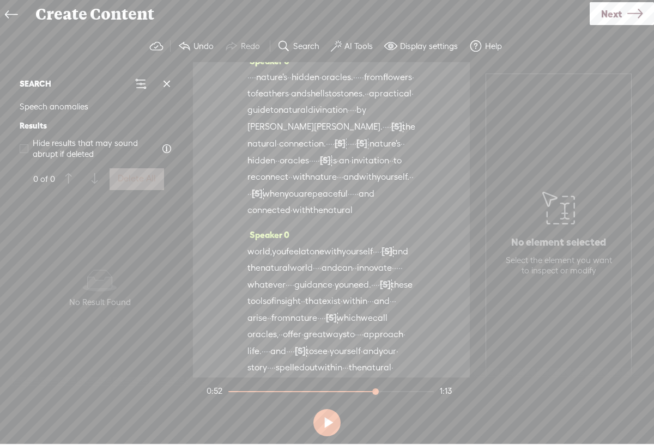
scroll to position [0, 0]
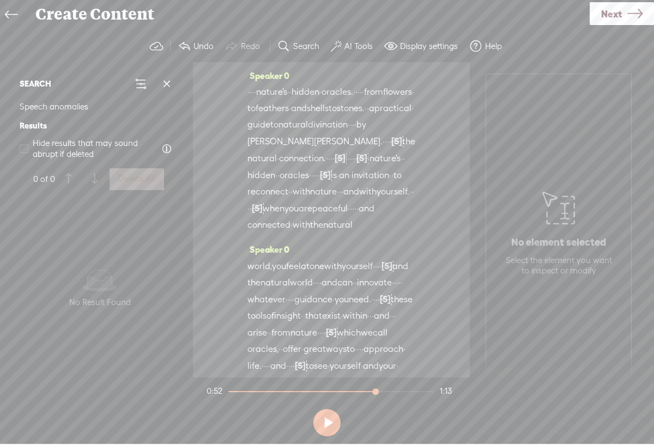
click at [325, 420] on button at bounding box center [326, 422] width 27 height 27
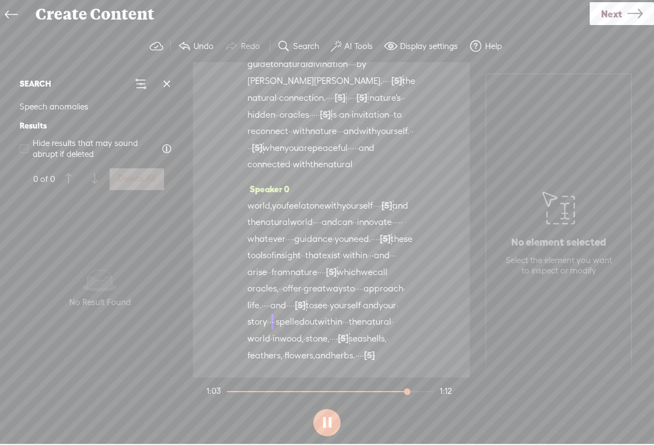
click at [334, 422] on button at bounding box center [326, 422] width 27 height 27
click at [359, 44] on label "AI Tools" at bounding box center [358, 46] width 28 height 11
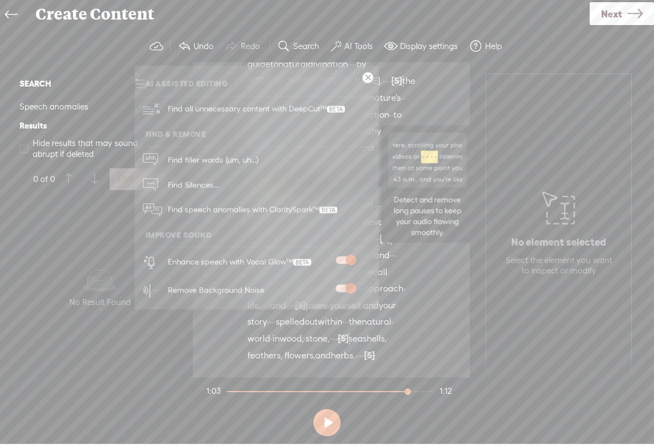
click at [252, 186] on link "Find Silences..." at bounding box center [256, 184] width 233 height 25
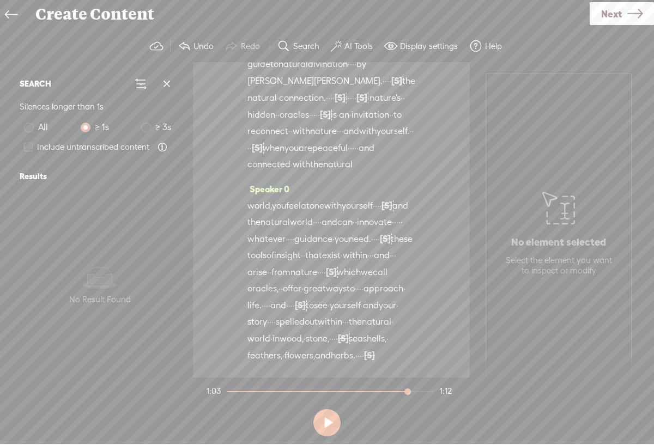
click at [601, 15] on span "Next" at bounding box center [611, 14] width 21 height 28
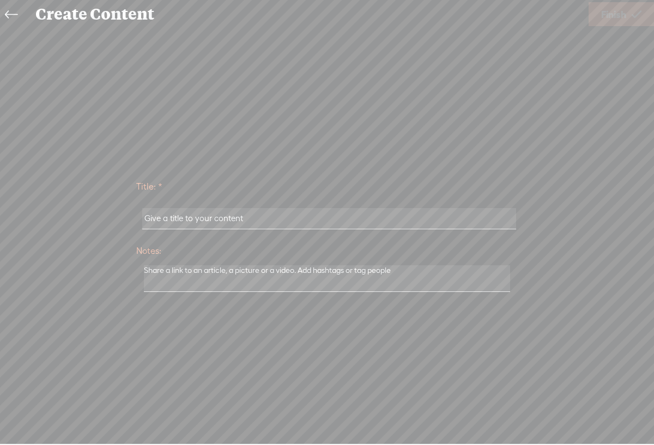
click at [166, 215] on input "text" at bounding box center [328, 218] width 373 height 21
click at [156, 219] on input "m" at bounding box center [328, 218] width 373 height 21
type input "mwomman"
click at [290, 281] on textarea at bounding box center [327, 278] width 366 height 27
click at [612, 17] on span "Finish" at bounding box center [613, 15] width 25 height 28
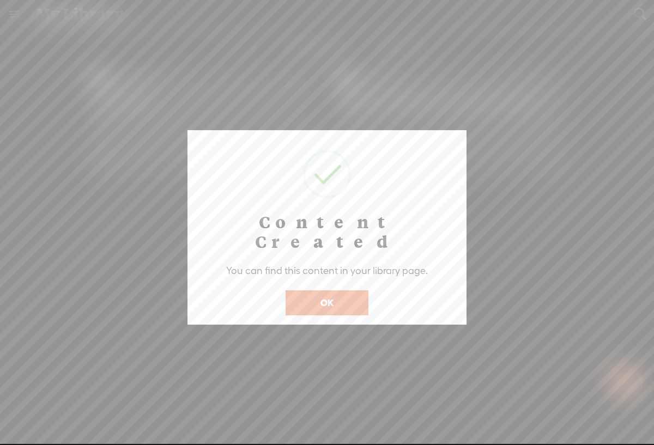
click at [307, 290] on button "OK" at bounding box center [327, 302] width 83 height 25
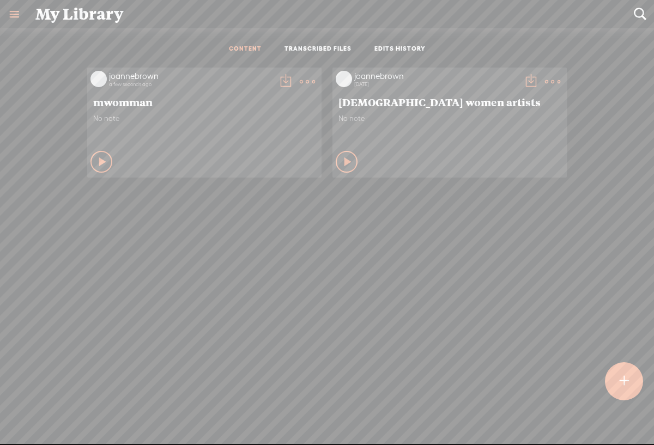
click at [278, 82] on t at bounding box center [285, 81] width 15 height 15
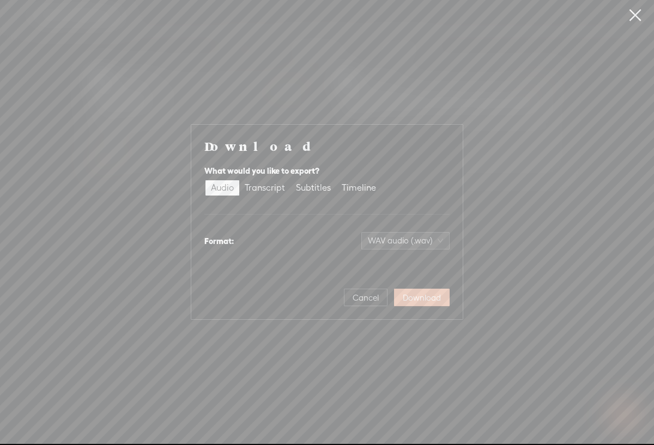
click at [422, 301] on span "Download" at bounding box center [422, 298] width 38 height 11
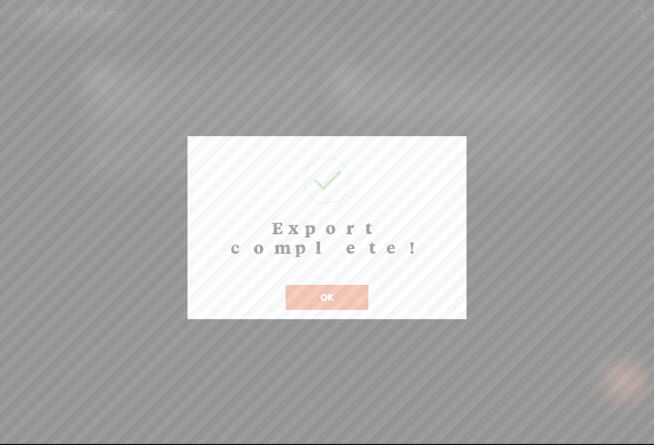
click at [329, 285] on button "OK" at bounding box center [327, 297] width 83 height 25
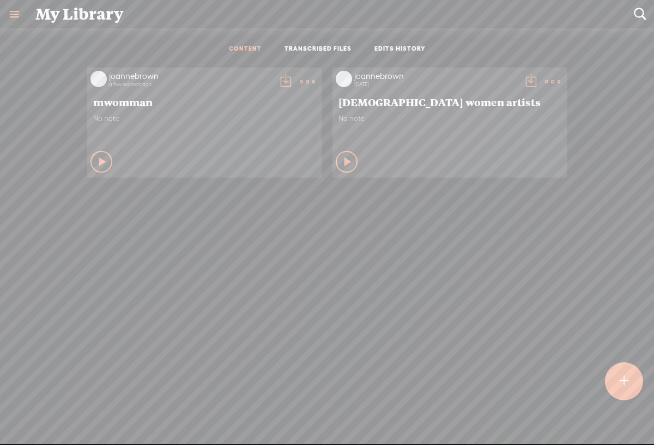
click at [300, 80] on t at bounding box center [307, 81] width 15 height 15
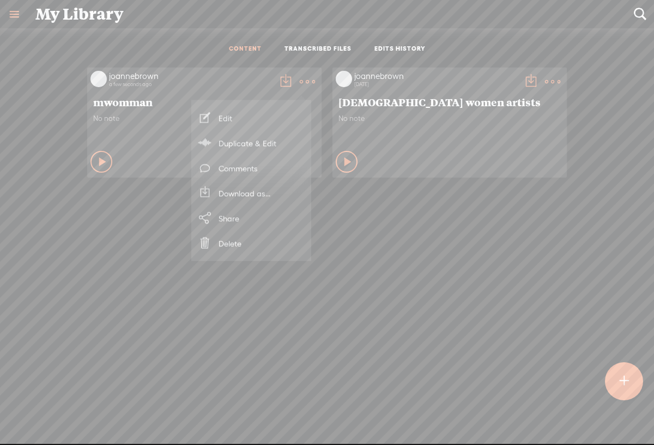
click at [249, 196] on link "Download as..." at bounding box center [251, 193] width 109 height 25
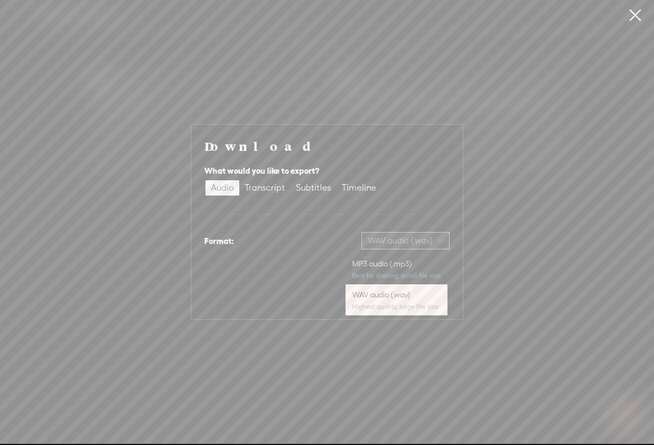
click at [440, 242] on span "WAV audio (.wav)" at bounding box center [405, 241] width 75 height 16
click at [268, 188] on div "Transcript" at bounding box center [265, 187] width 40 height 15
click at [239, 180] on input "Transcript" at bounding box center [239, 180] width 0 height 0
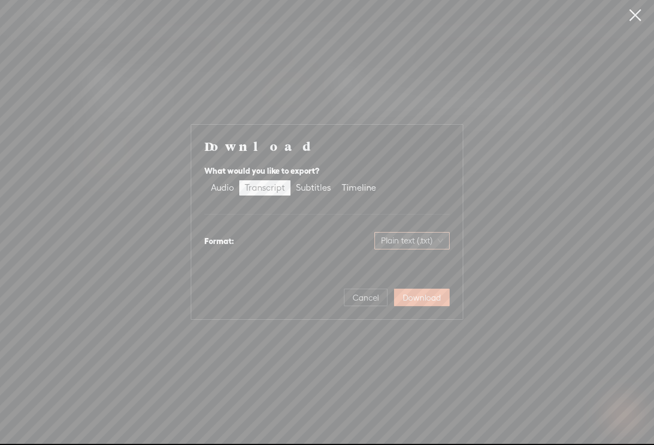
click at [440, 240] on span "Plain text (.txt)" at bounding box center [412, 241] width 62 height 16
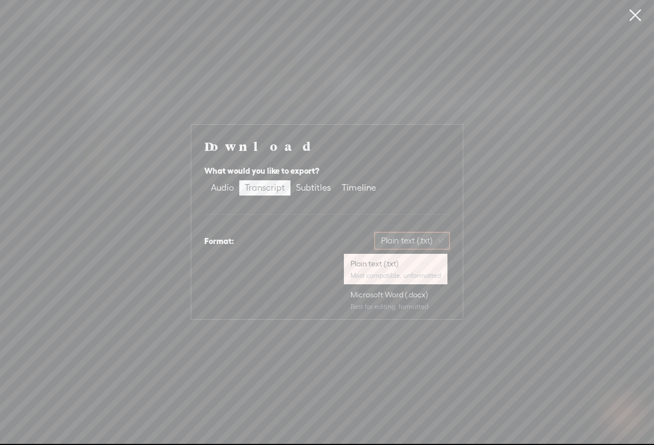
click at [306, 257] on div "Download What would you like to export? Audio Transcript Subtitles Timeline For…" at bounding box center [326, 222] width 245 height 169
click at [441, 242] on span "Plain text (.txt)" at bounding box center [412, 241] width 62 height 16
click at [410, 299] on div "Microsoft Word (.docx)" at bounding box center [395, 294] width 90 height 11
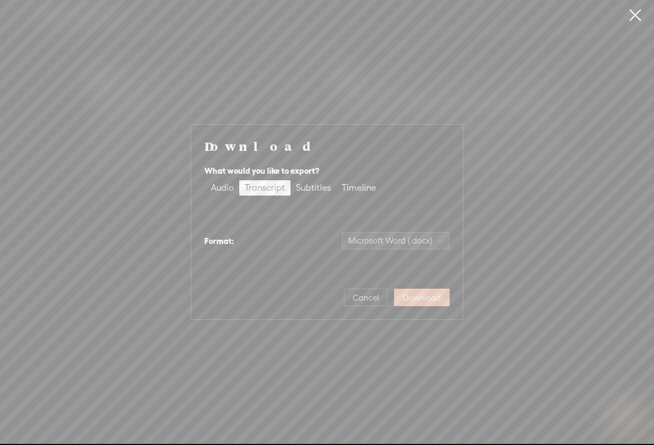
click at [410, 297] on span "Download" at bounding box center [422, 298] width 38 height 11
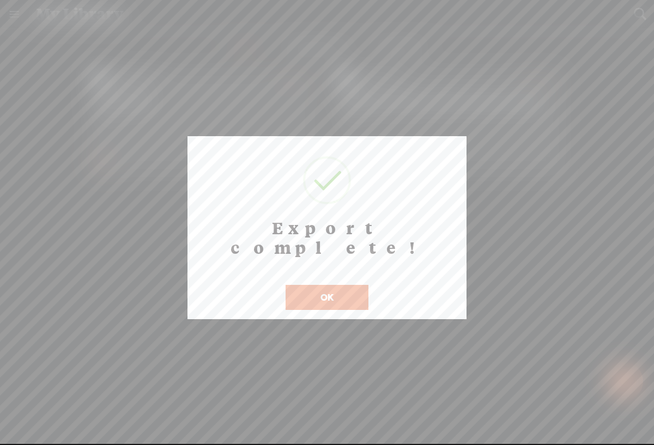
click at [327, 285] on button "OK" at bounding box center [327, 297] width 83 height 25
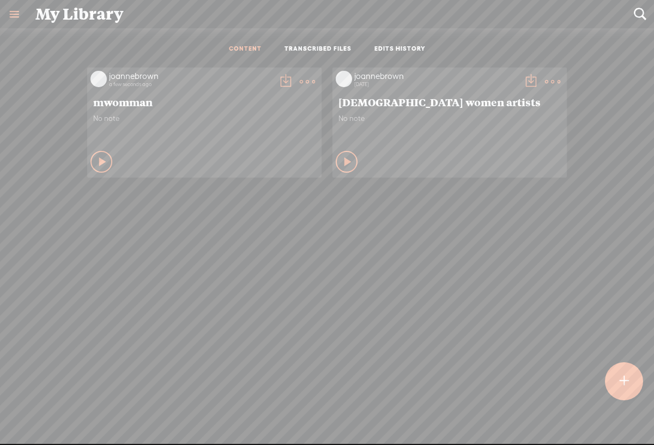
click at [524, 79] on t at bounding box center [530, 81] width 15 height 15
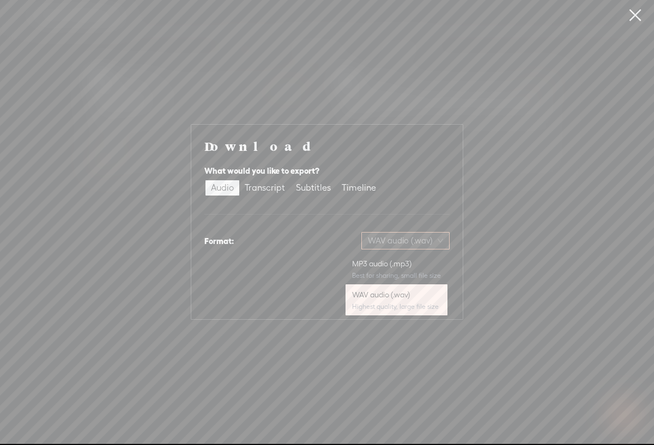
click at [439, 242] on span "WAV audio (.wav)" at bounding box center [405, 241] width 75 height 16
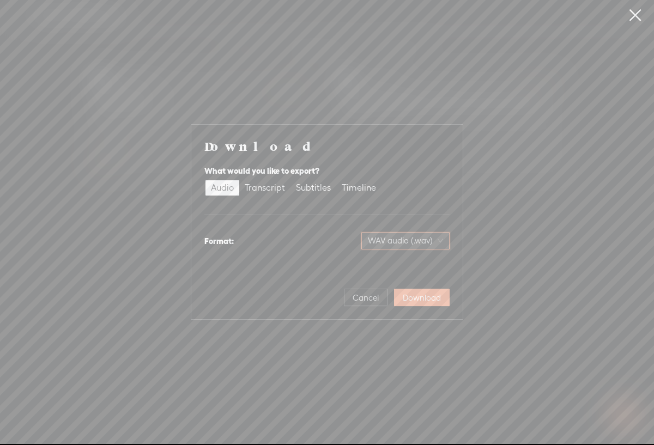
click at [442, 240] on span "WAV audio (.wav)" at bounding box center [405, 241] width 75 height 16
click at [272, 190] on div "Transcript" at bounding box center [265, 187] width 40 height 15
click at [239, 180] on input "Transcript" at bounding box center [239, 180] width 0 height 0
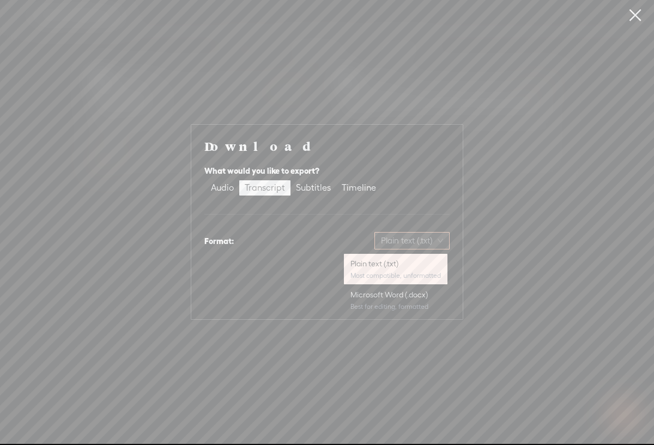
click at [440, 245] on span "Plain text (.txt)" at bounding box center [412, 241] width 62 height 16
click at [413, 298] on div "Microsoft Word (.docx)" at bounding box center [395, 294] width 90 height 11
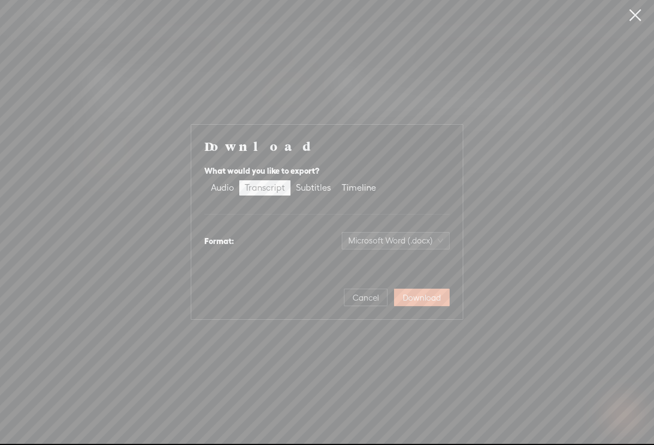
click at [413, 298] on span "Download" at bounding box center [422, 298] width 38 height 11
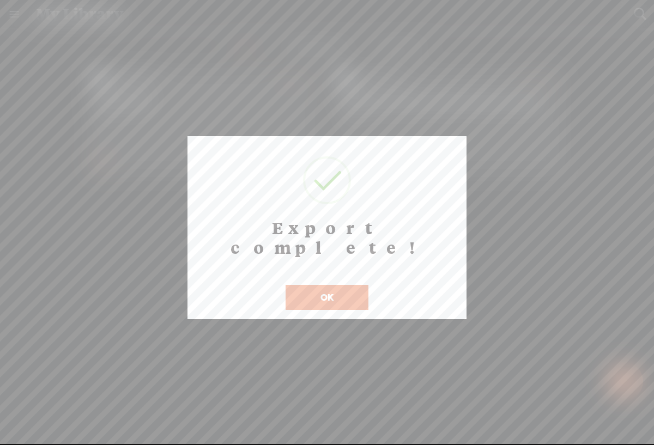
click at [343, 285] on button "OK" at bounding box center [327, 297] width 83 height 25
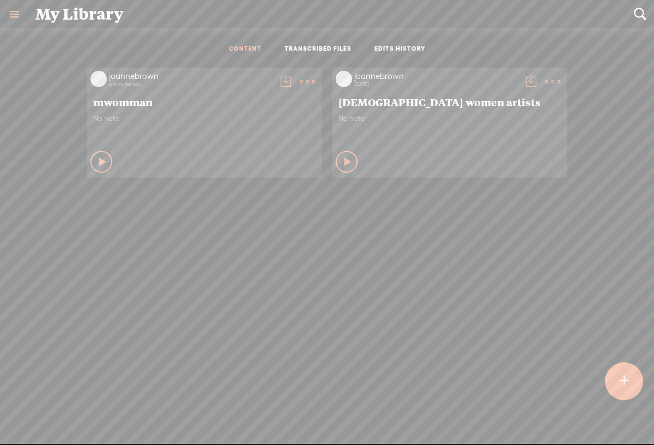
click at [626, 385] on t at bounding box center [624, 381] width 9 height 24
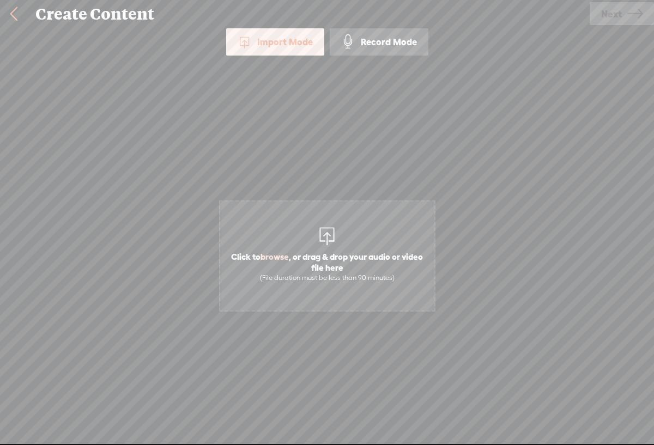
click at [327, 236] on div at bounding box center [327, 235] width 22 height 22
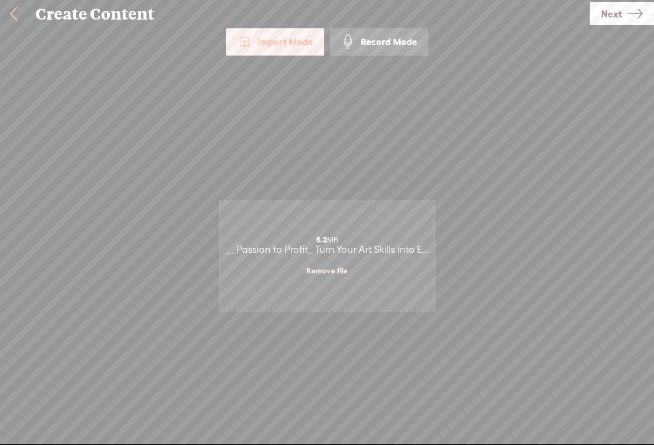
click at [613, 16] on span "Next" at bounding box center [611, 14] width 21 height 28
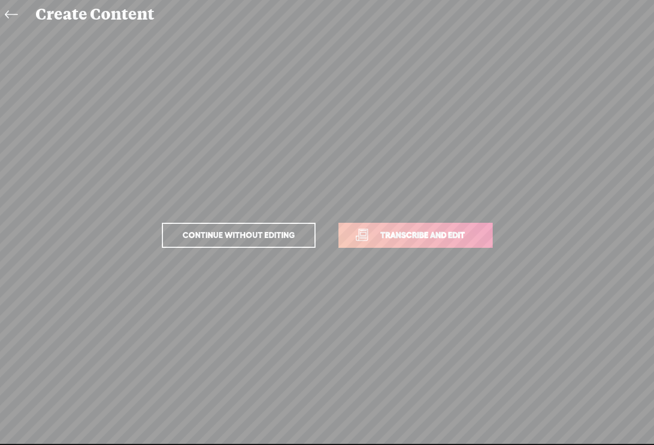
click at [444, 231] on span "Transcribe and edit" at bounding box center [422, 235] width 107 height 13
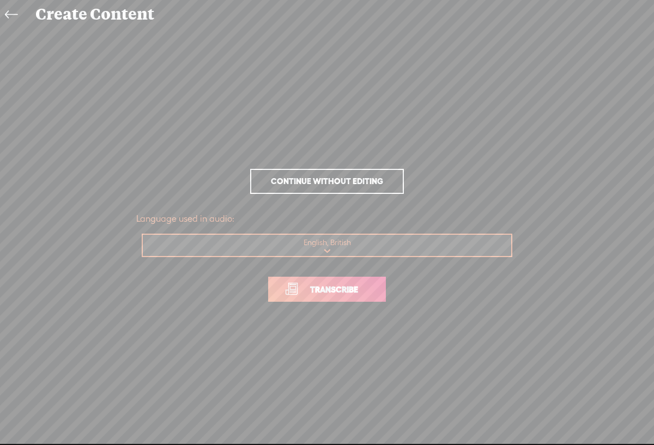
click at [318, 289] on span "Transcribe" at bounding box center [334, 289] width 71 height 13
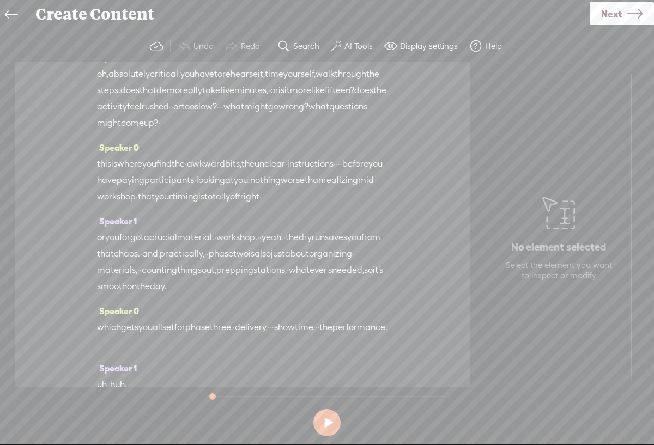
scroll to position [2723, 0]
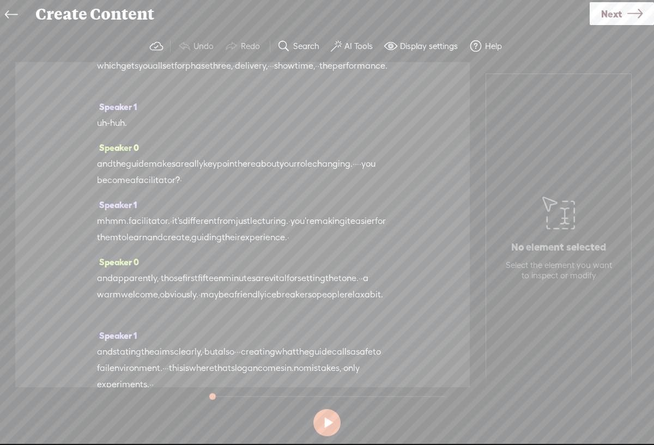
click at [320, 427] on button at bounding box center [326, 422] width 27 height 27
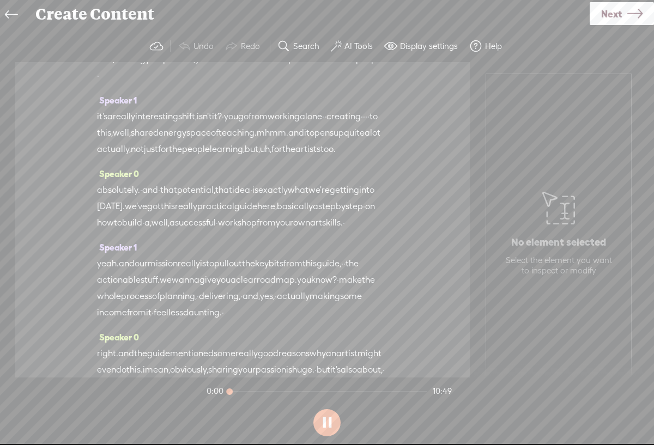
scroll to position [0, 0]
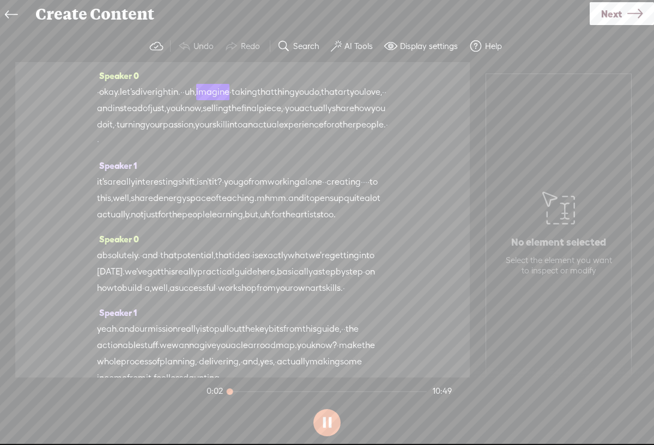
click at [320, 427] on button at bounding box center [326, 422] width 27 height 27
click at [625, 16] on link "Next" at bounding box center [622, 13] width 64 height 23
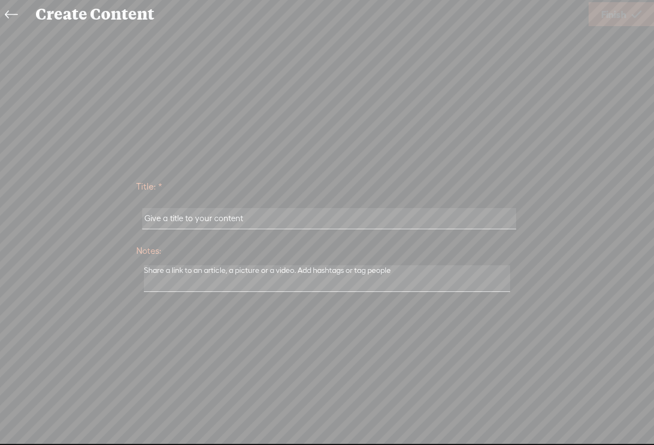
click at [5, 17] on icon at bounding box center [11, 15] width 13 height 25
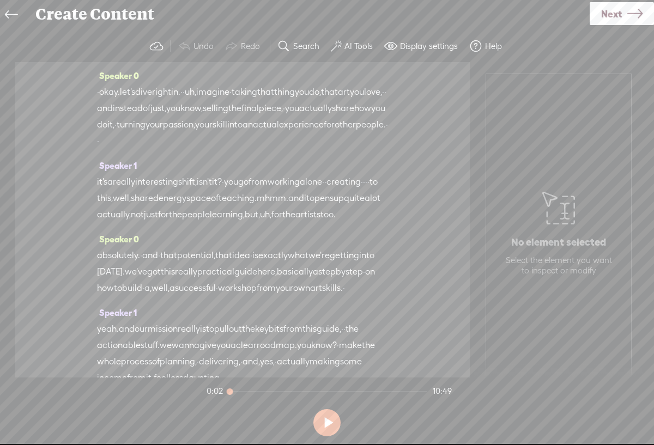
click at [345, 51] on label "AI Tools" at bounding box center [358, 46] width 28 height 11
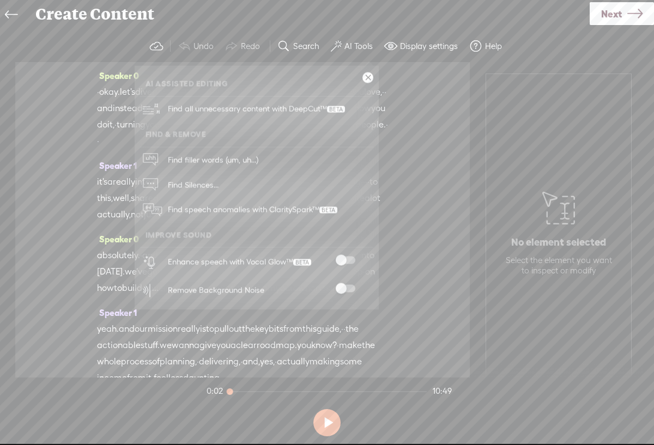
click at [500, 108] on div "No element selected Select the element you want to inspect or modify" at bounding box center [558, 231] width 145 height 314
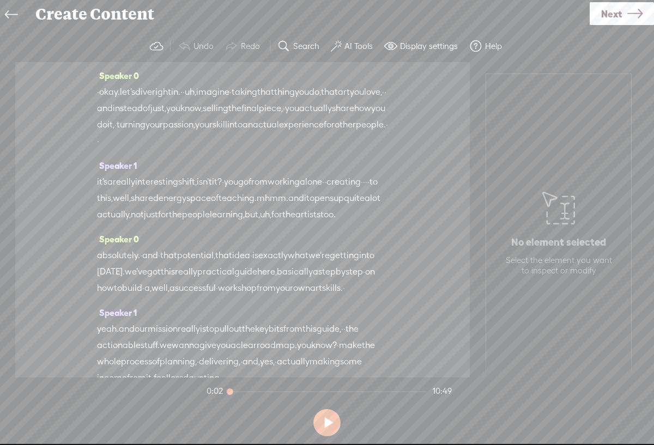
click at [609, 14] on span "Next" at bounding box center [611, 14] width 21 height 28
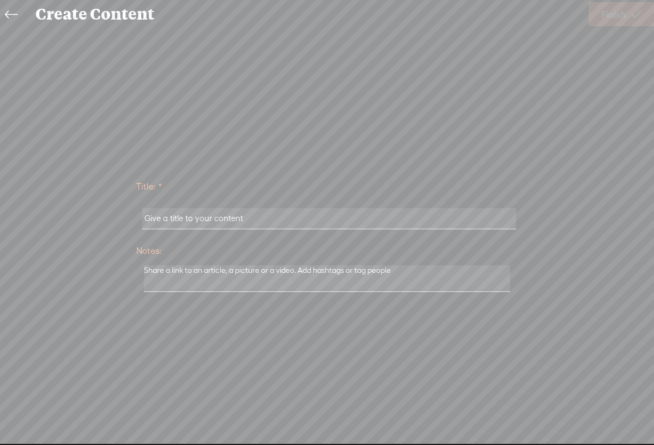
click at [205, 221] on input "text" at bounding box center [328, 218] width 373 height 21
type input "artist"
click at [230, 277] on textarea at bounding box center [327, 278] width 366 height 27
click at [617, 15] on span "Finish" at bounding box center [613, 15] width 25 height 28
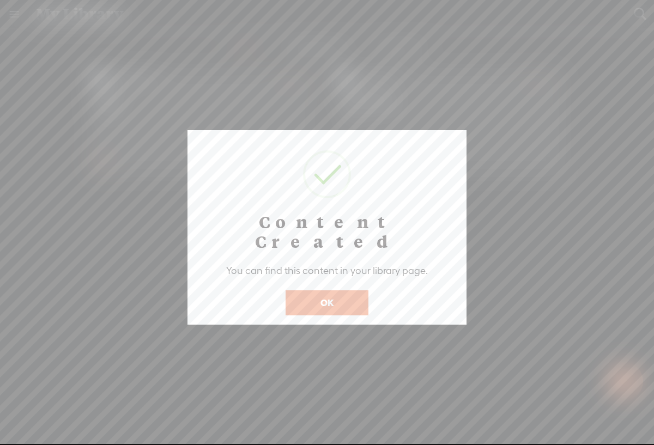
click at [348, 290] on button "OK" at bounding box center [327, 302] width 83 height 25
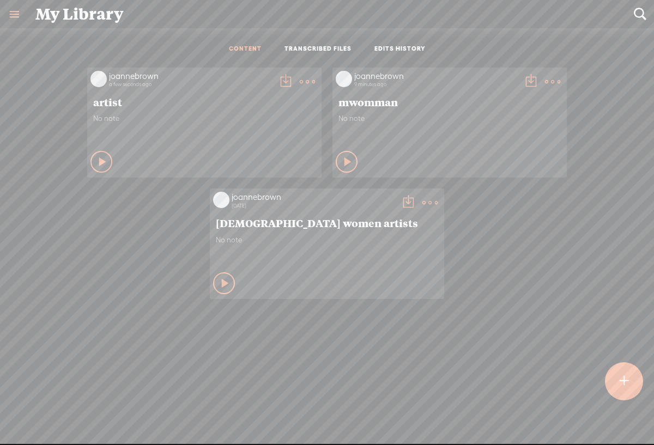
click at [301, 80] on t at bounding box center [307, 81] width 15 height 15
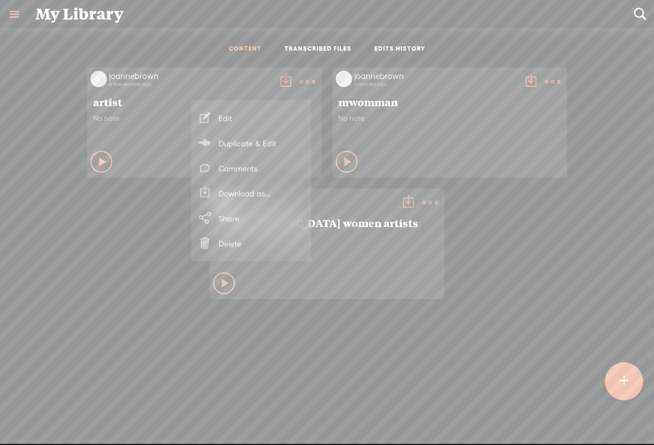
click at [260, 195] on link "Download as..." at bounding box center [251, 193] width 109 height 25
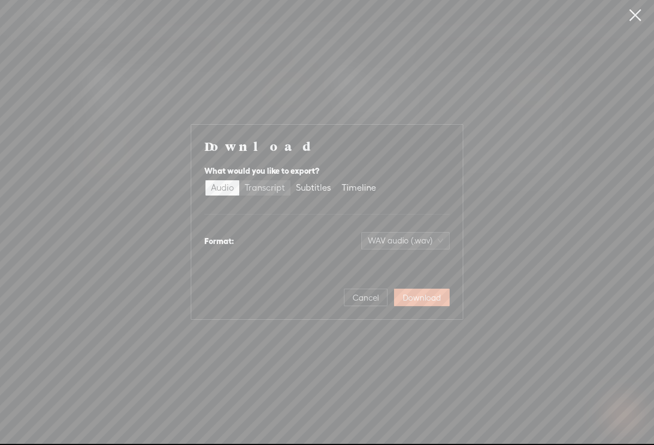
click at [276, 191] on div "Transcript" at bounding box center [265, 187] width 40 height 15
click at [239, 180] on input "Transcript" at bounding box center [239, 180] width 0 height 0
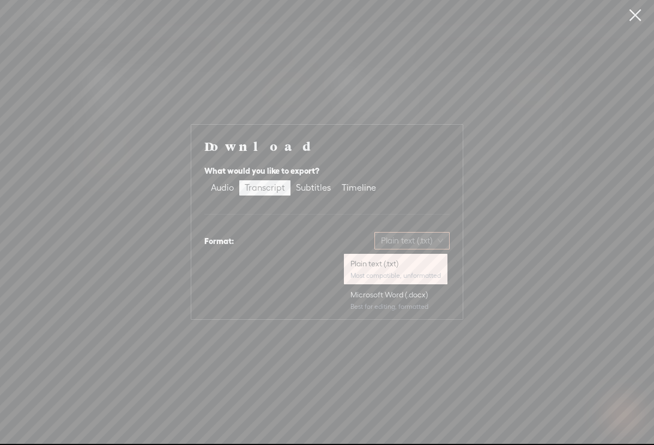
click at [443, 244] on div "Plain text (.txt)" at bounding box center [411, 240] width 75 height 17
click at [425, 297] on div "Microsoft Word (.docx)" at bounding box center [395, 294] width 90 height 11
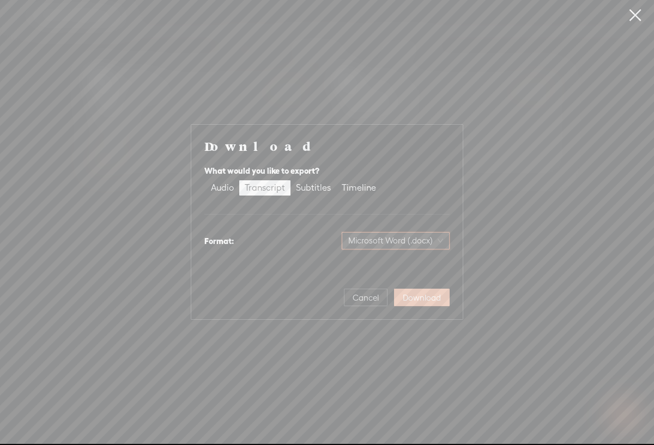
click at [427, 302] on span "Download" at bounding box center [422, 298] width 38 height 11
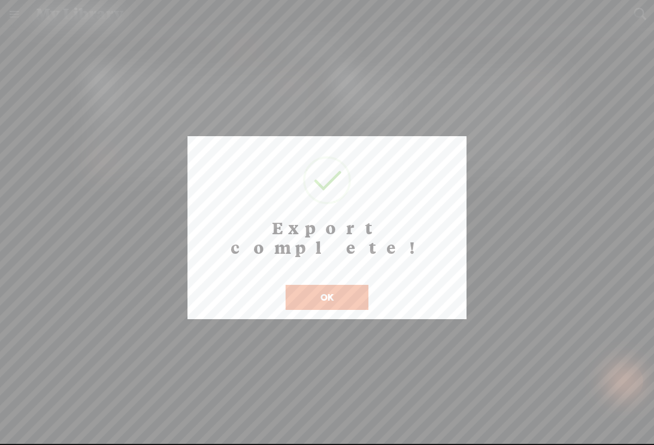
click at [345, 285] on button "OK" at bounding box center [327, 297] width 83 height 25
